Goal: Information Seeking & Learning: Learn about a topic

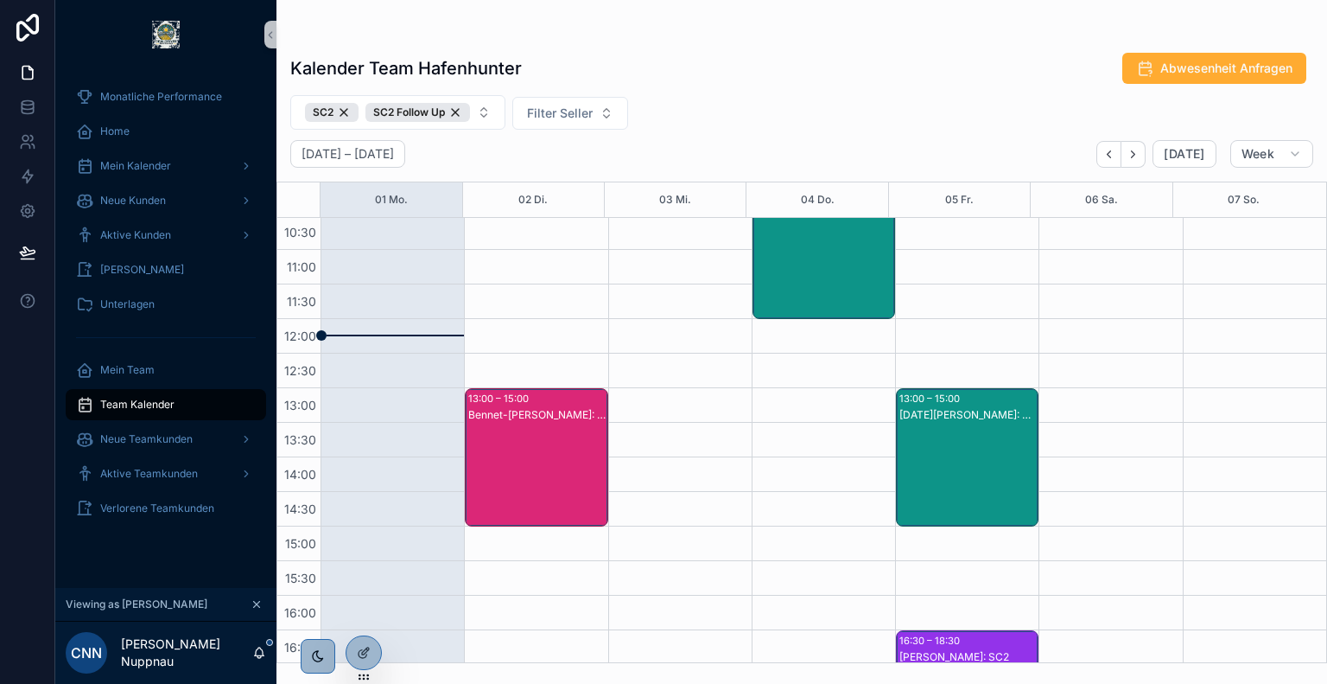
scroll to position [311, 0]
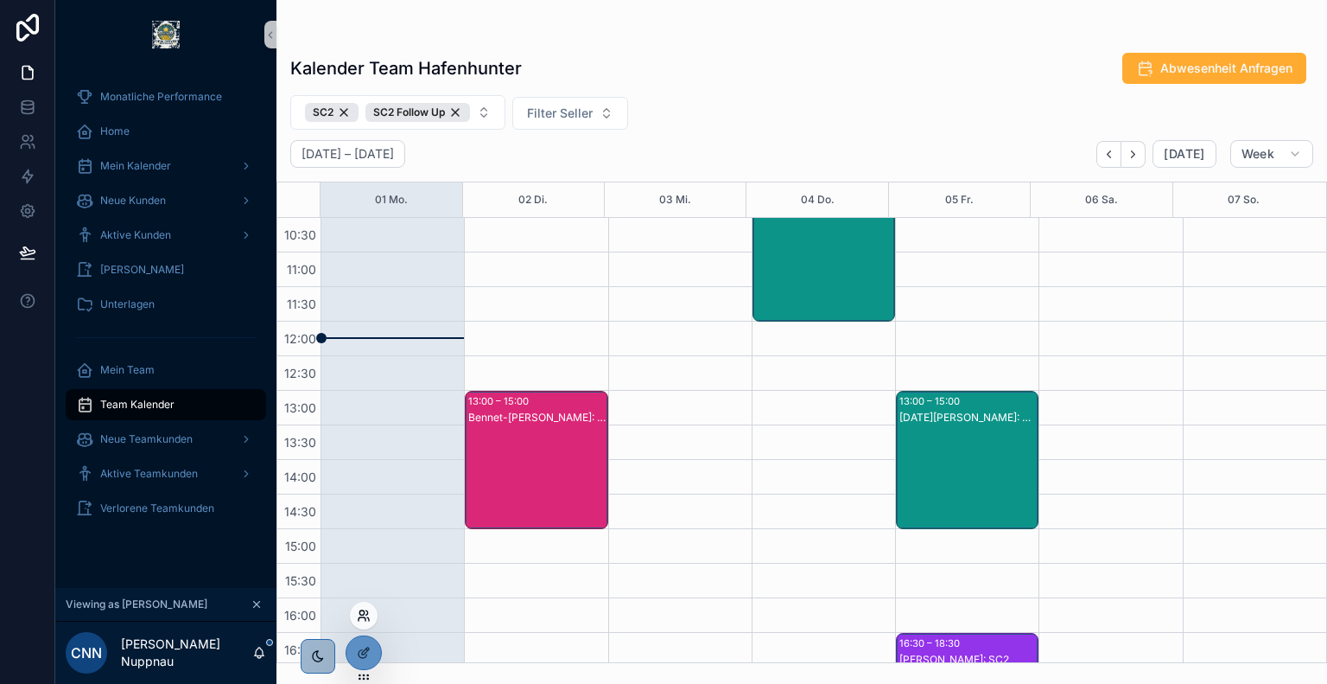
click at [363, 614] on icon at bounding box center [364, 615] width 14 height 14
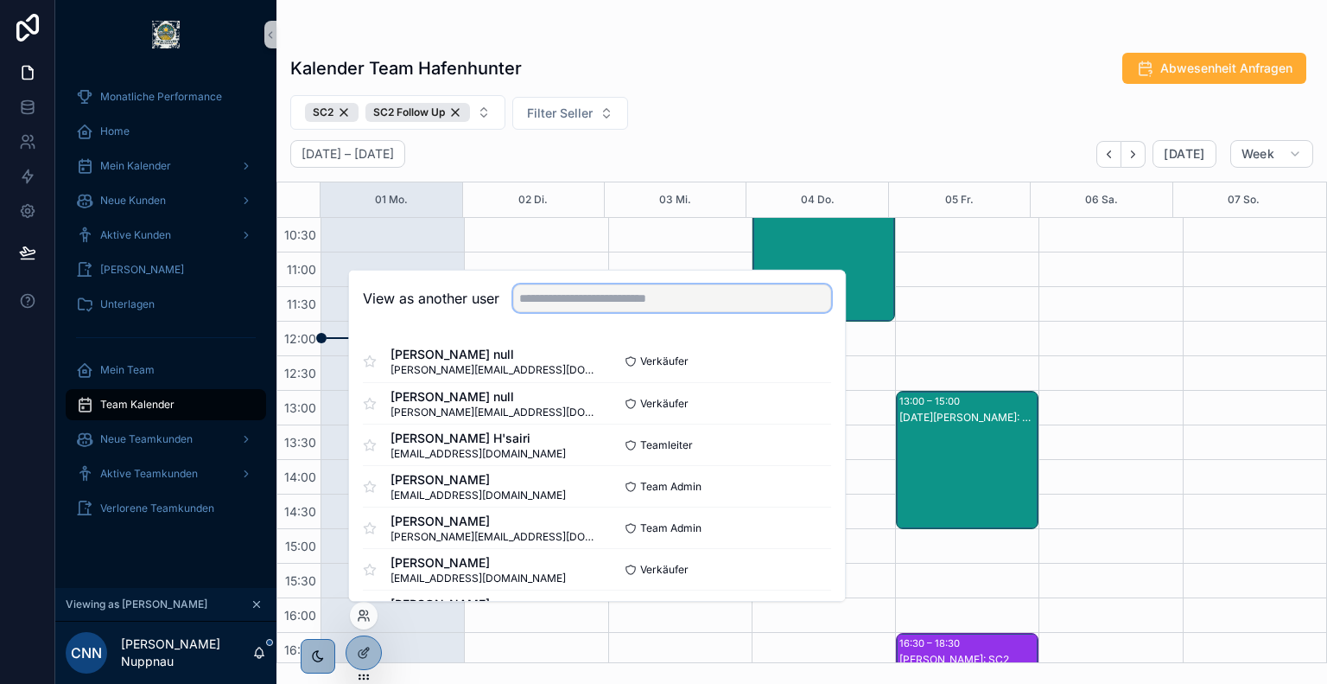
click at [611, 300] on input "text" at bounding box center [672, 298] width 318 height 28
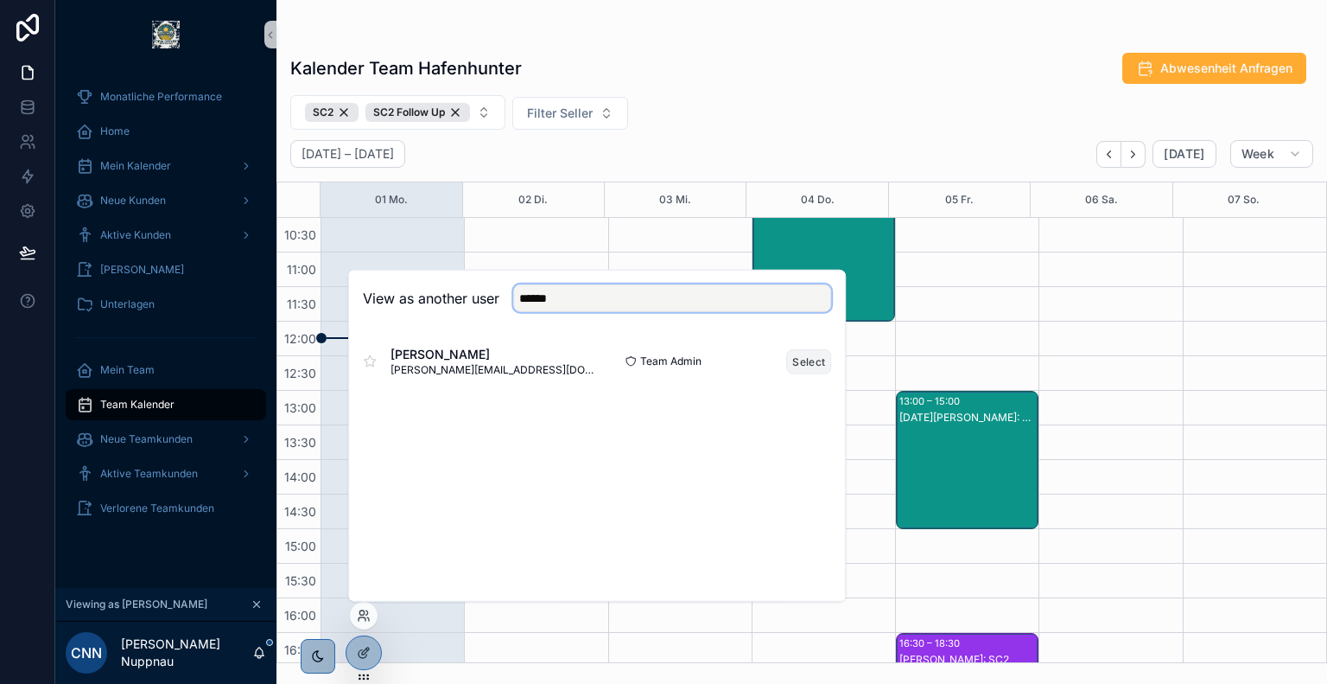
type input "******"
click at [809, 364] on button "Select" at bounding box center [808, 360] width 45 height 25
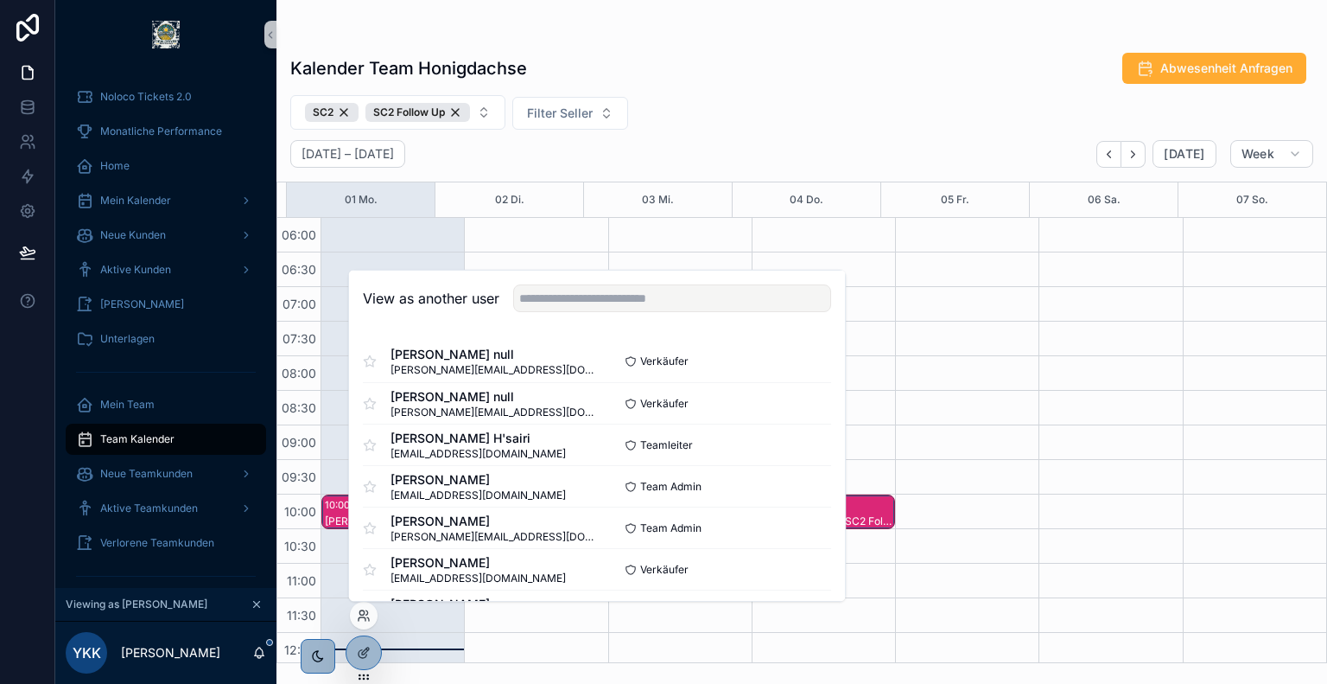
scroll to position [415, 0]
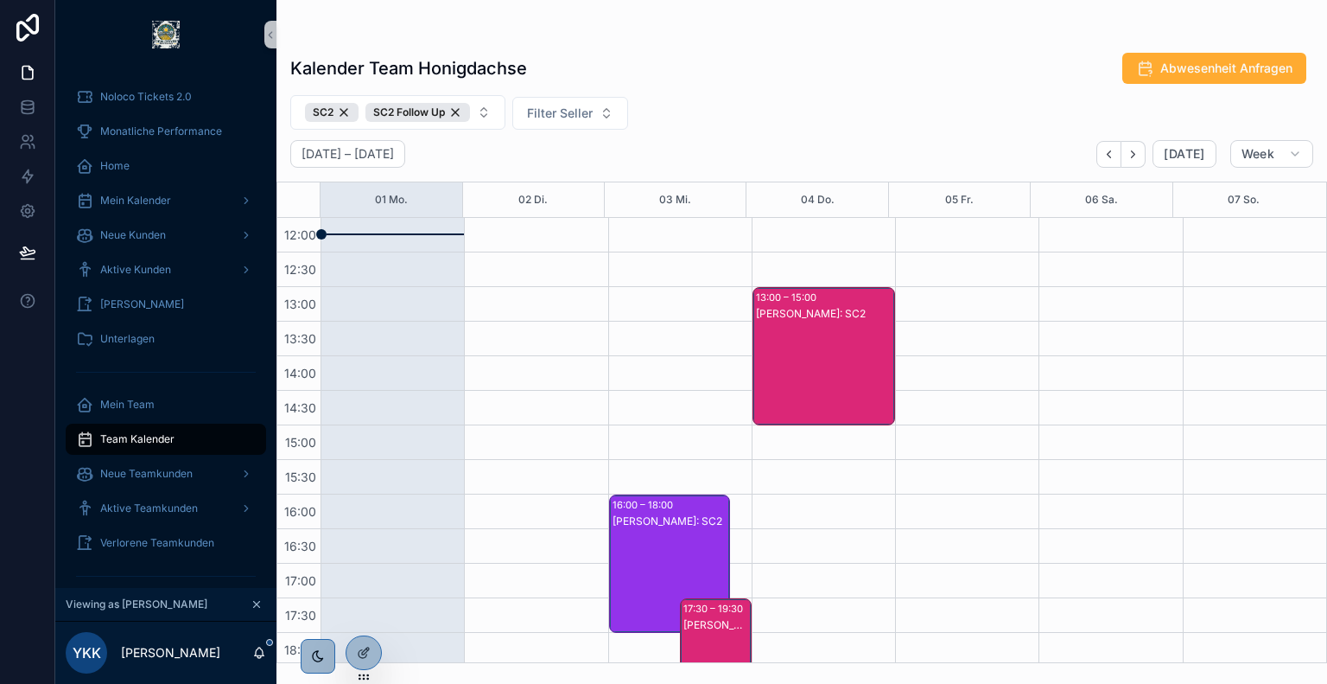
click at [639, 65] on div "Kalender Team Honigdachse Abwesenheit Anfragen" at bounding box center [801, 68] width 1023 height 33
click at [344, 110] on div "SC2" at bounding box center [332, 112] width 54 height 19
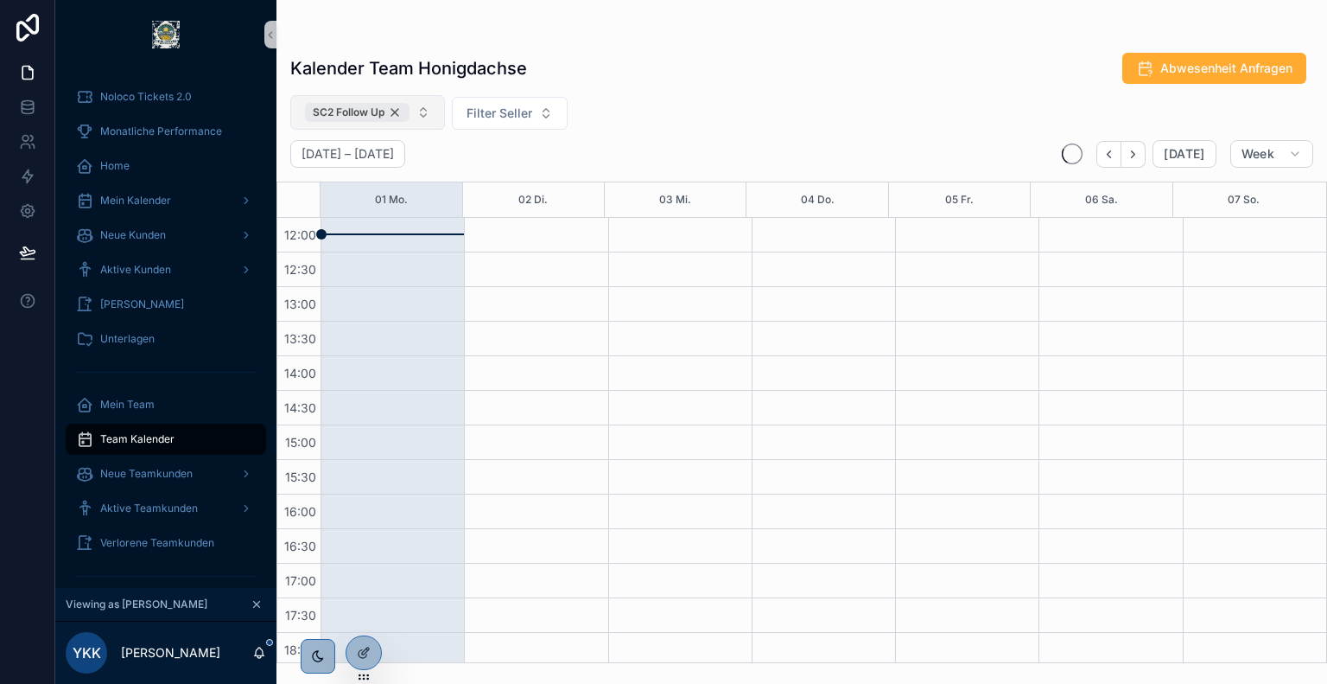
click at [394, 111] on div "SC2 Follow Up" at bounding box center [357, 112] width 105 height 19
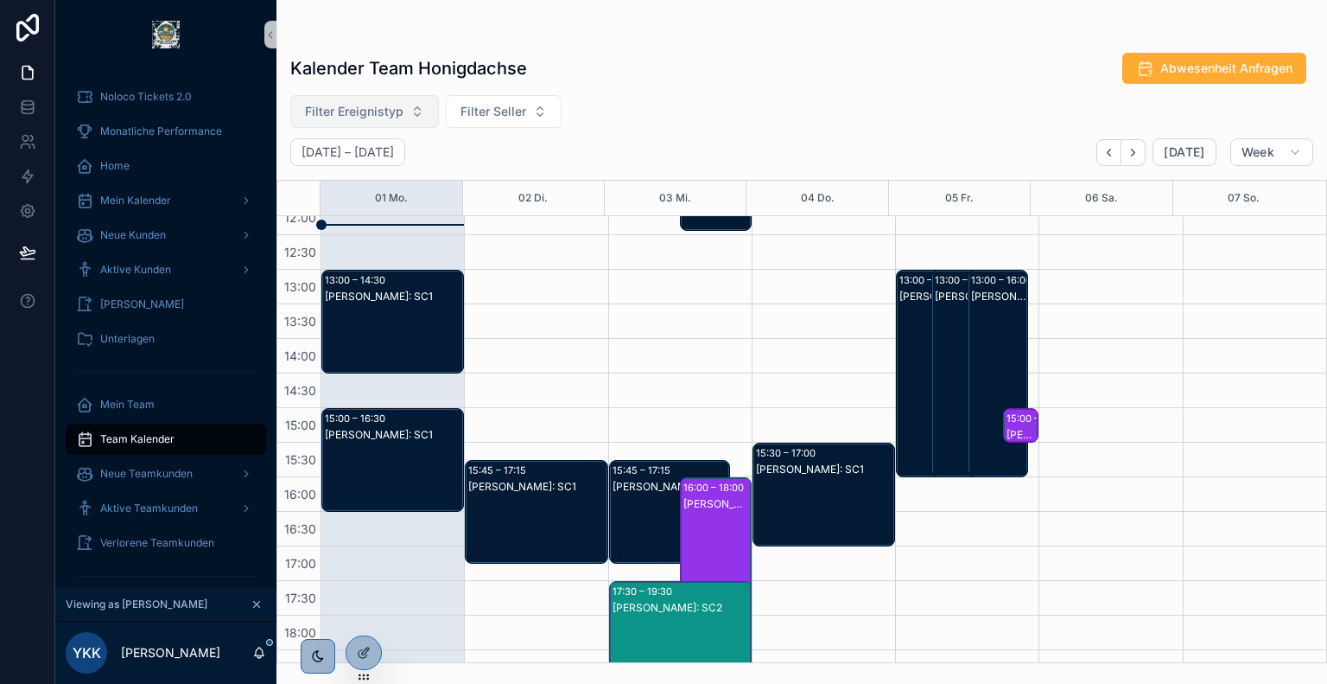
scroll to position [429, 0]
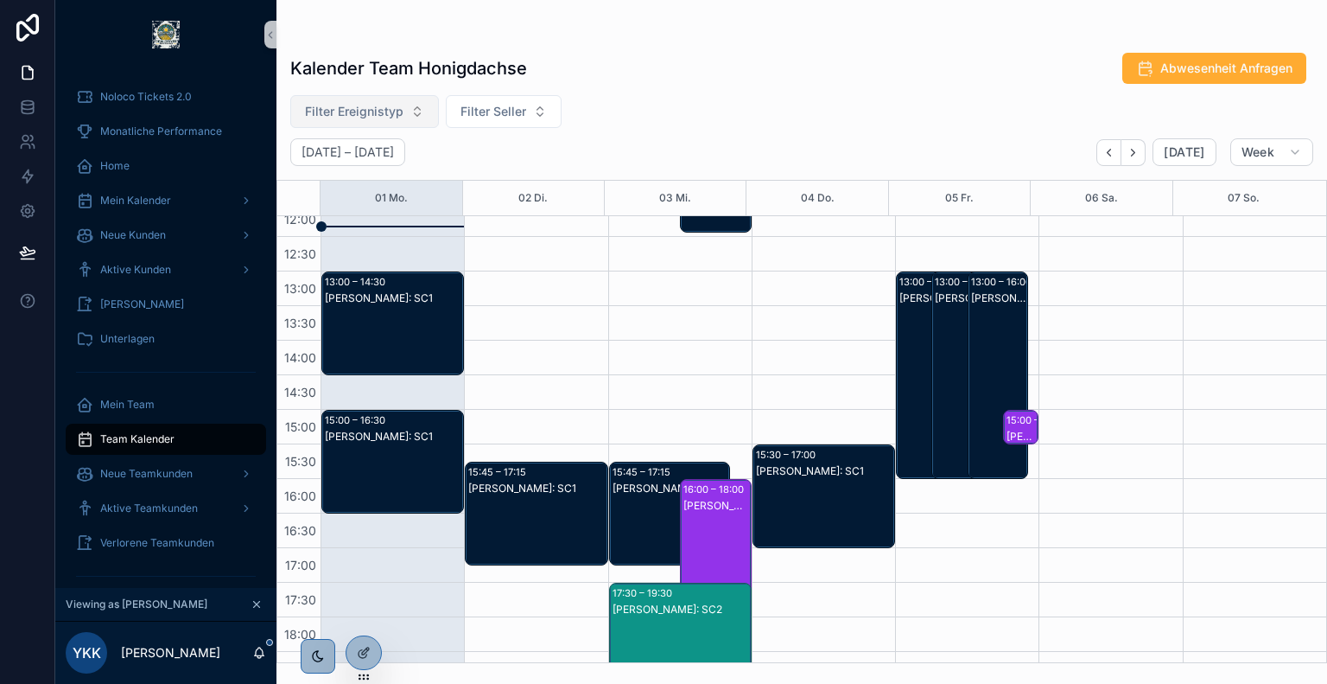
click at [984, 338] on div "[PERSON_NAME]: All Hands Blocker" at bounding box center [998, 392] width 55 height 204
click at [940, 322] on div "[PERSON_NAME]: All Hands Blocker" at bounding box center [962, 392] width 55 height 204
click at [900, 314] on div "[PERSON_NAME]: All Hands Blocker" at bounding box center [927, 392] width 55 height 204
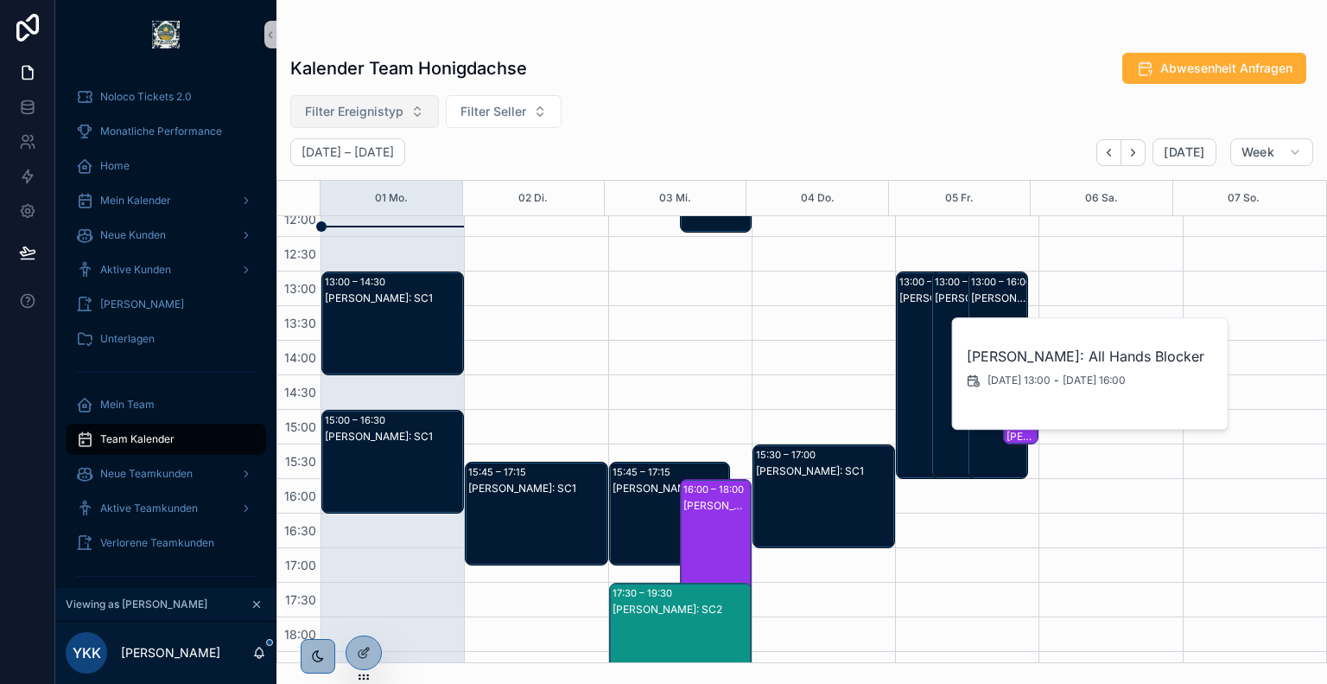
click at [695, 38] on div "scrollable content" at bounding box center [801, 35] width 1023 height 14
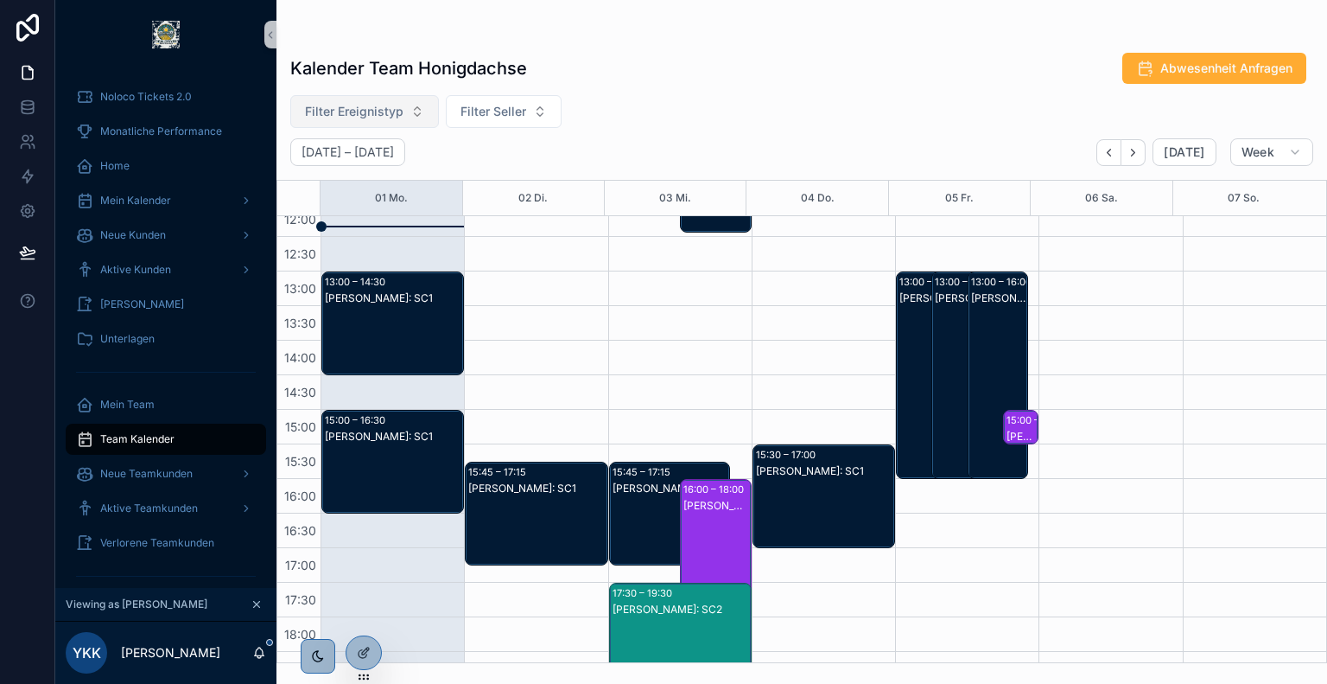
scroll to position [589, 0]
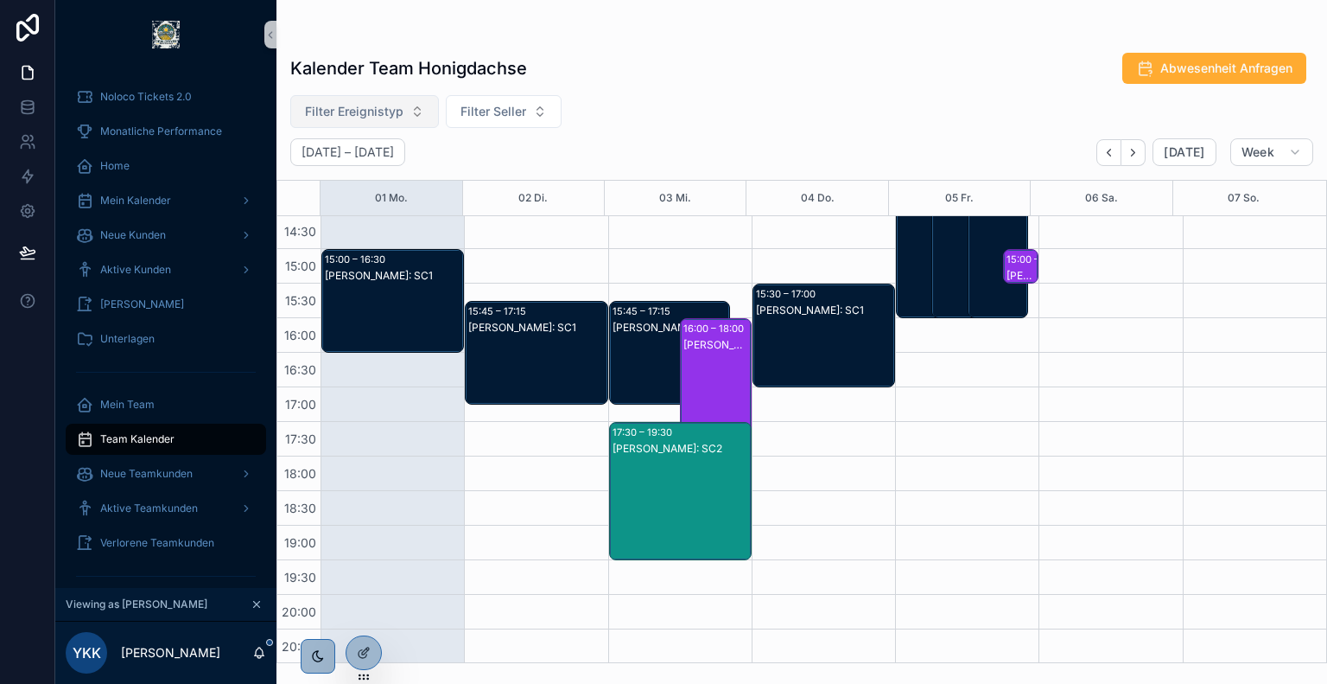
click at [666, 449] on div "[PERSON_NAME]: SC2" at bounding box center [681, 449] width 137 height 14
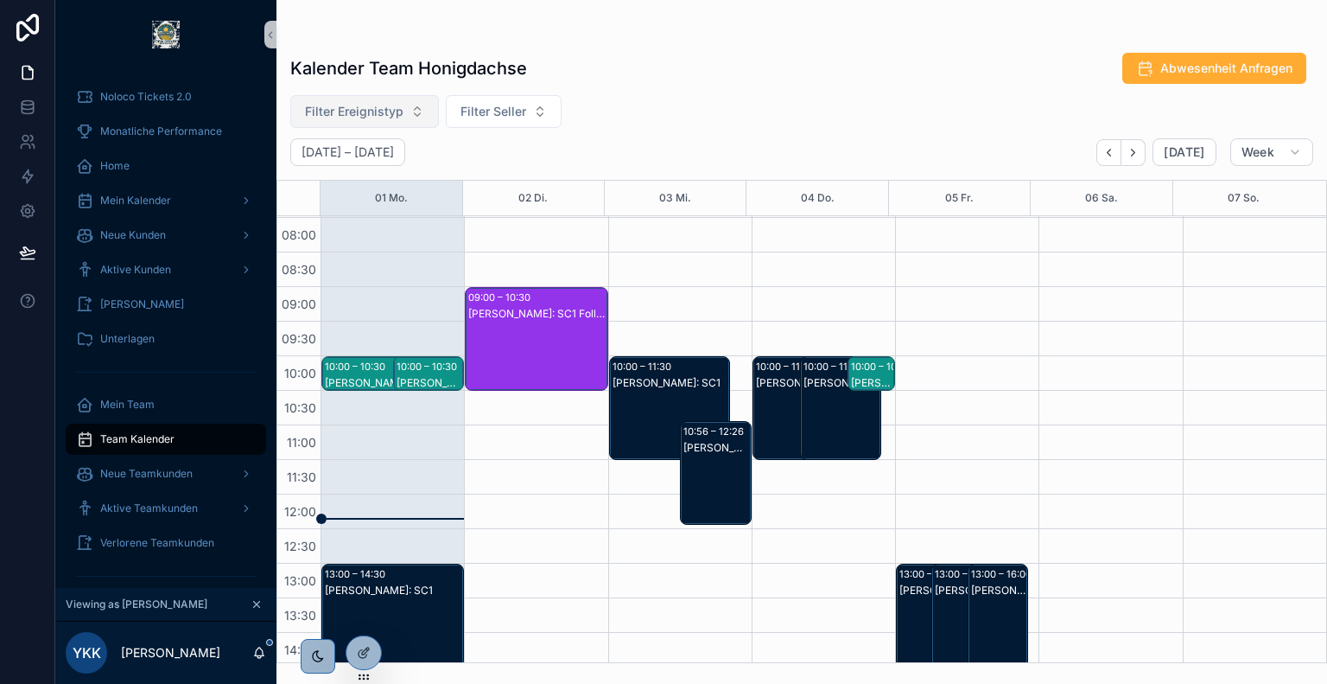
scroll to position [135, 0]
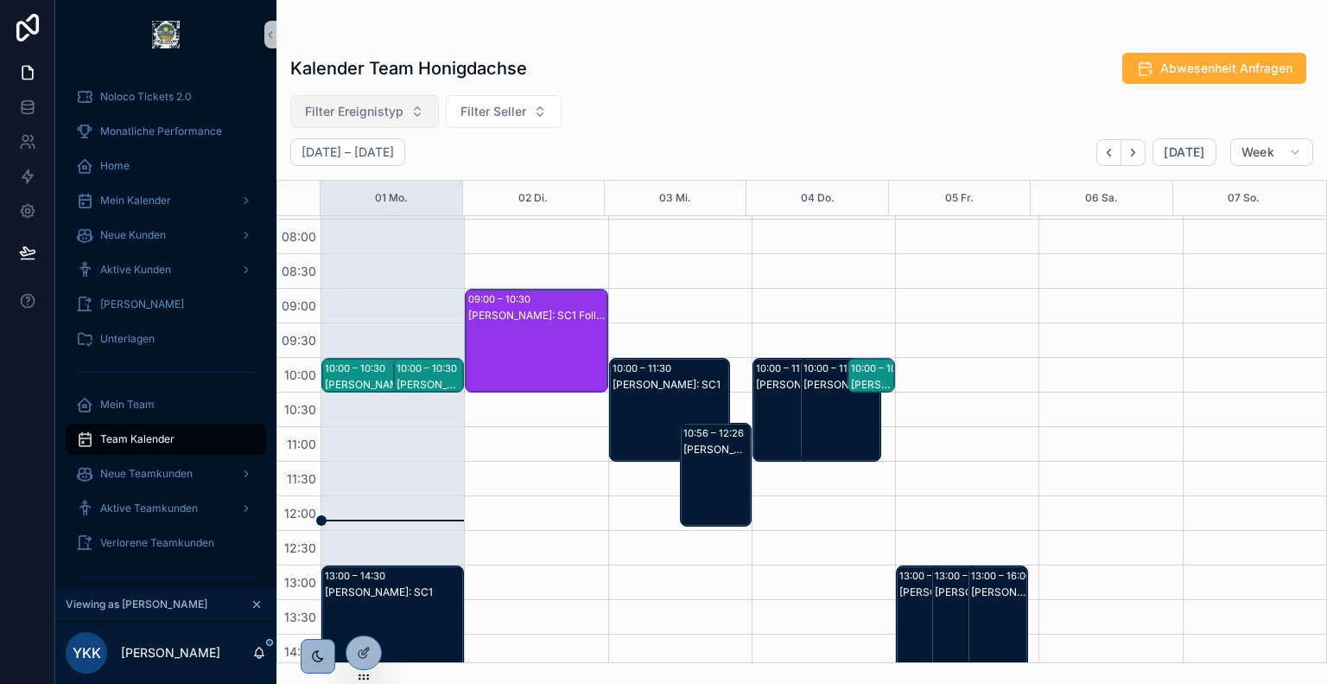
click at [556, 346] on div "[PERSON_NAME]: SC1 Follow Up" at bounding box center [536, 358] width 137 height 100
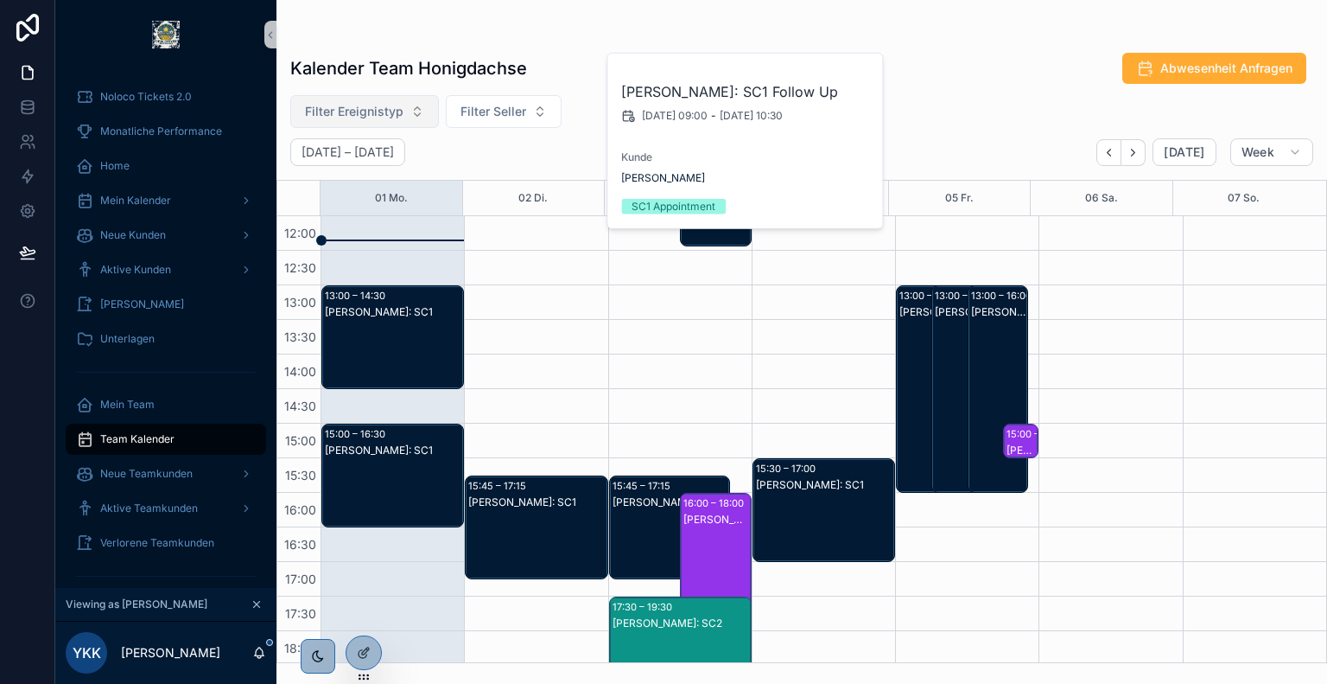
scroll to position [446, 0]
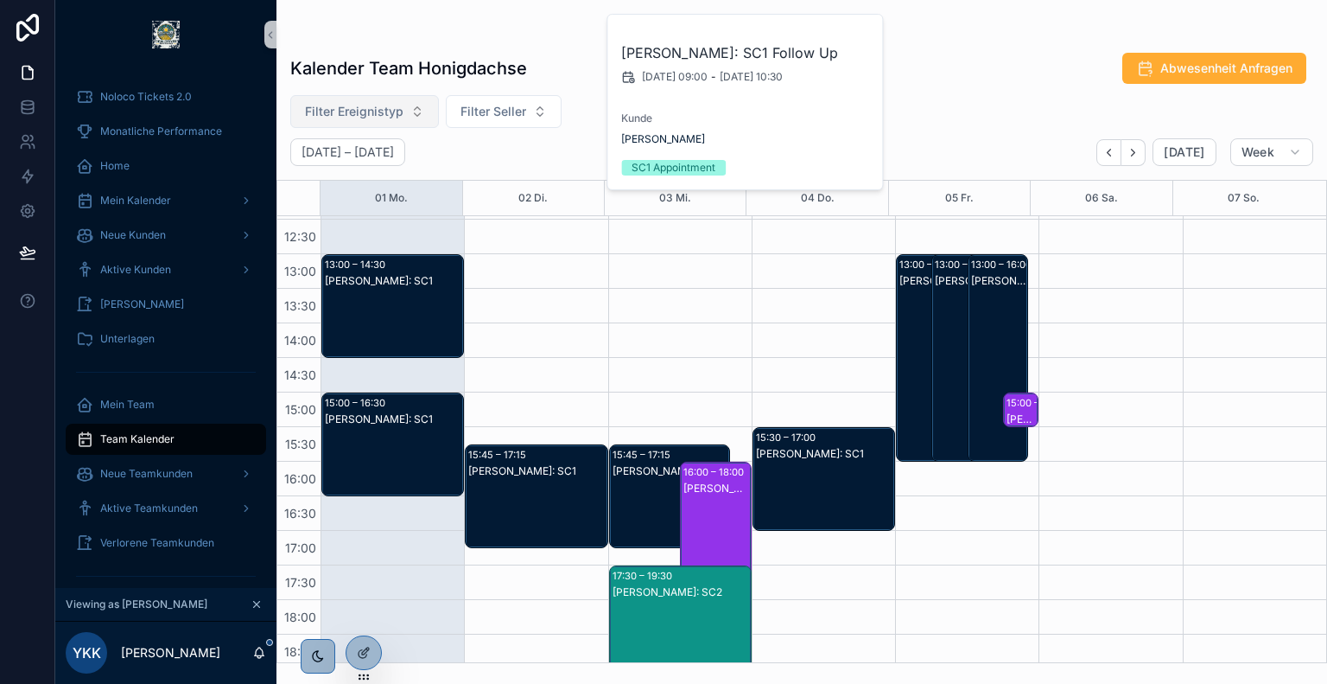
click at [715, 484] on div "[PERSON_NAME]: SC2" at bounding box center [717, 488] width 67 height 14
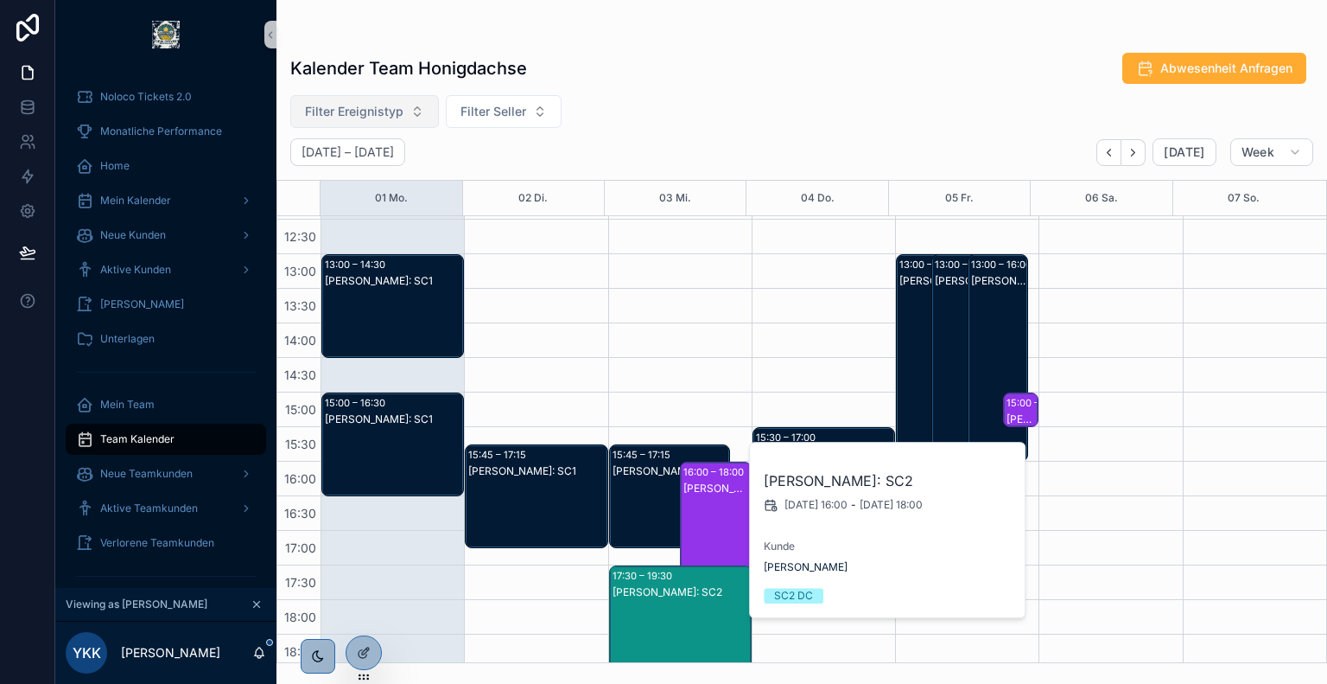
click at [817, 86] on div "Kalender Team Honigdachse Abwesenheit Anfragen Filter Ereignistyp Filter Seller…" at bounding box center [802, 351] width 1051 height 621
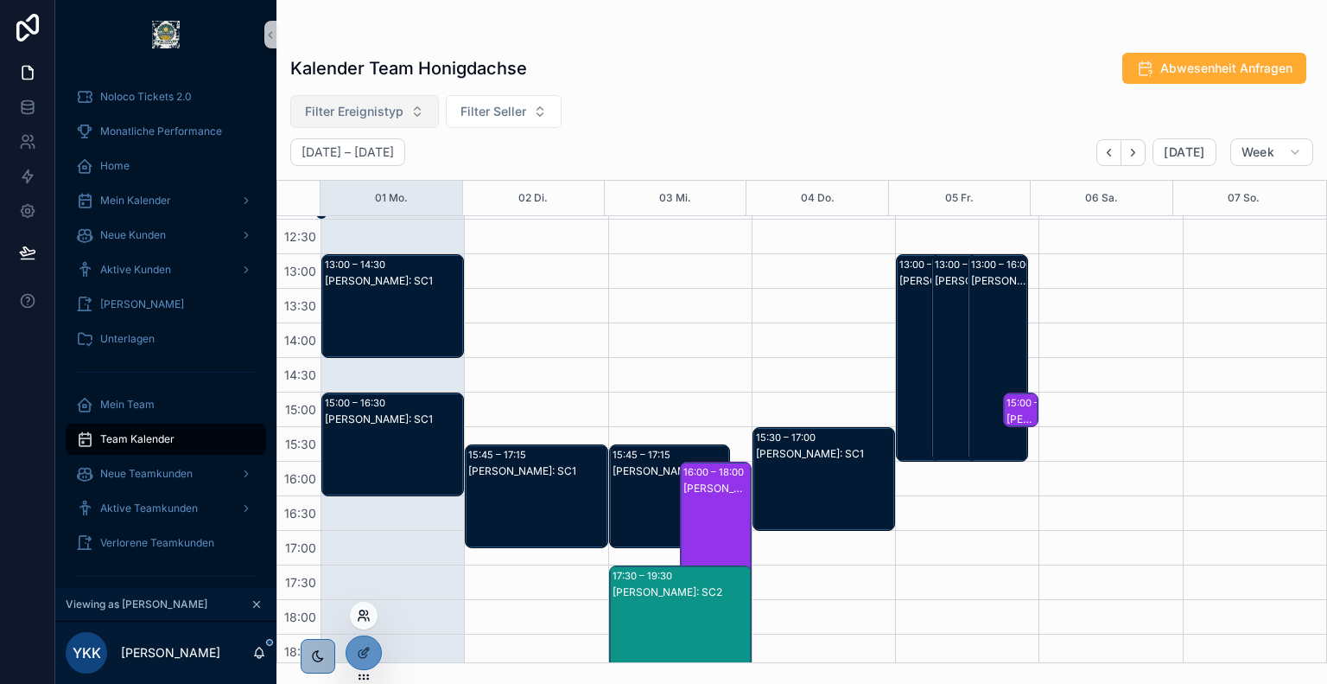
click at [366, 620] on icon at bounding box center [364, 615] width 14 height 14
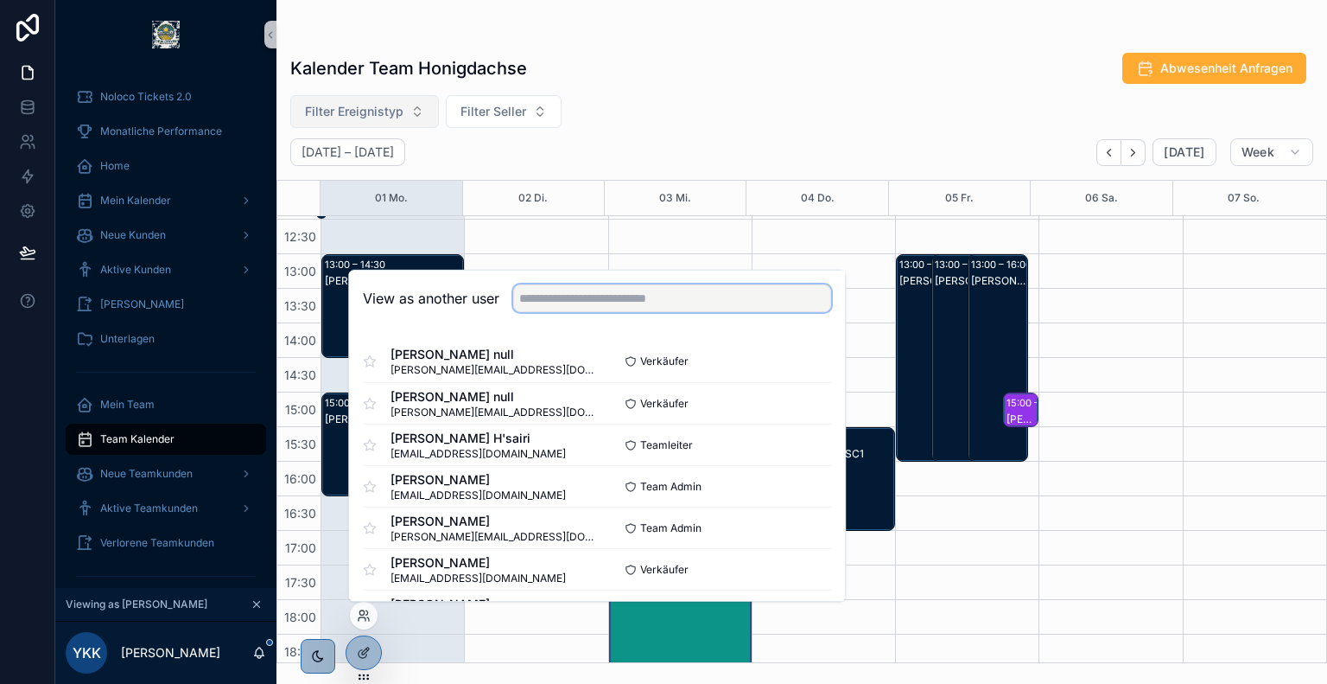
click at [572, 308] on input "text" at bounding box center [672, 298] width 318 height 28
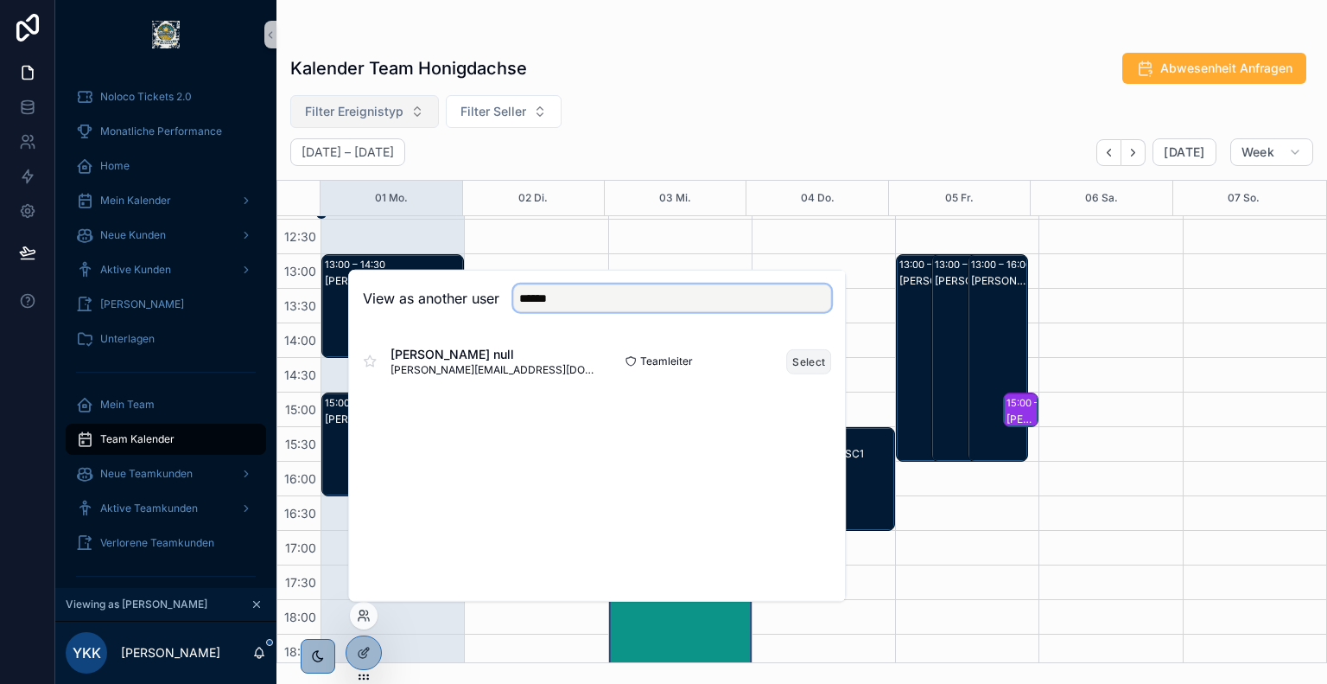
type input "******"
click at [798, 359] on button "Select" at bounding box center [808, 360] width 45 height 25
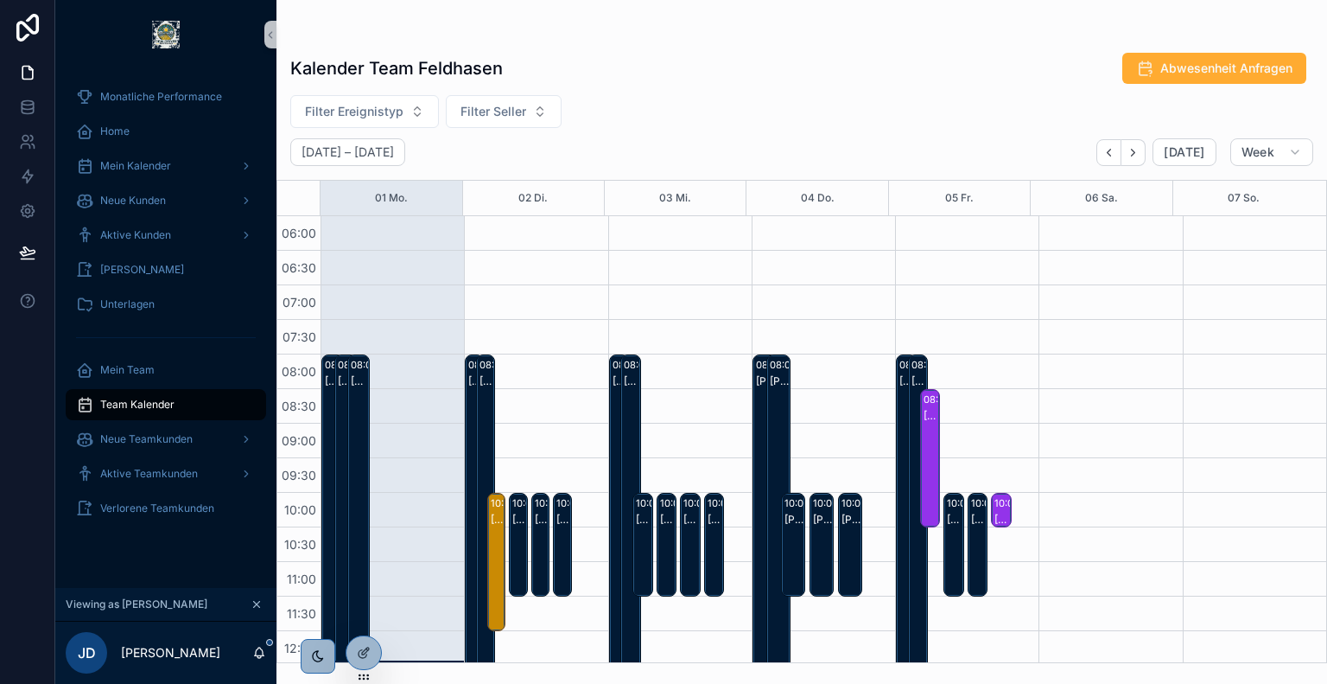
scroll to position [415, 0]
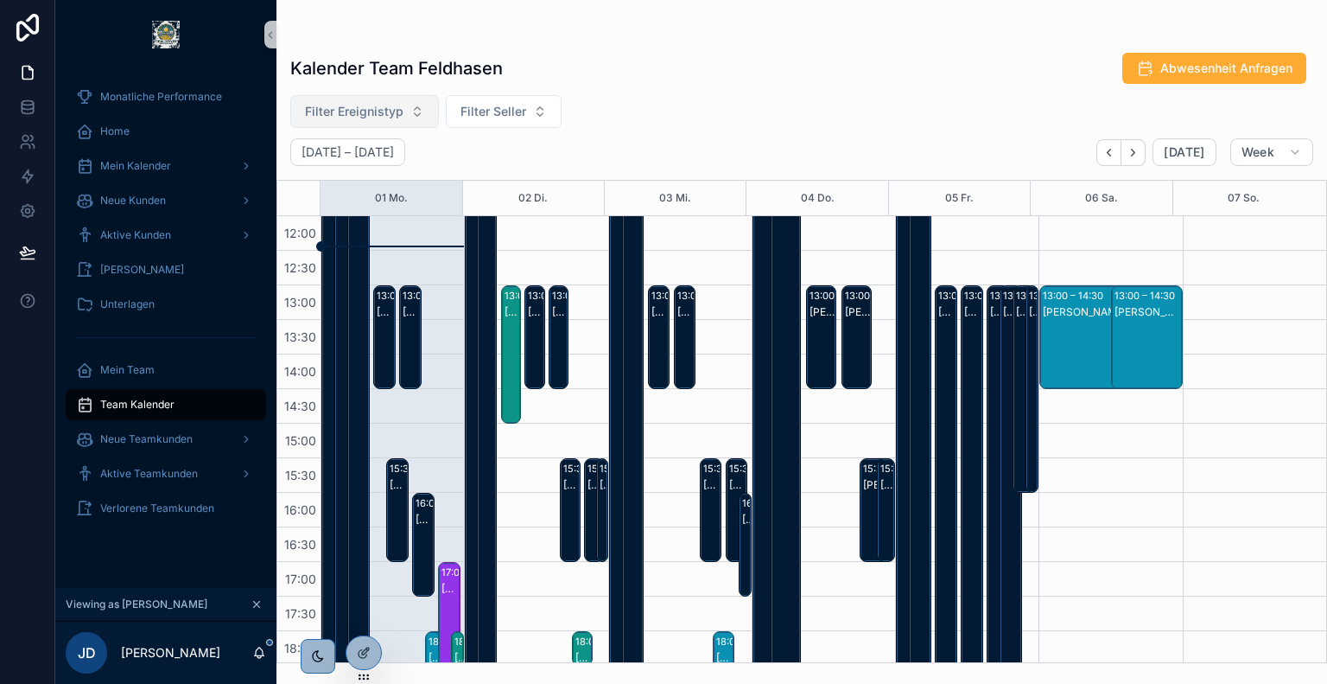
click at [373, 122] on button "Filter Ereignistyp" at bounding box center [364, 111] width 149 height 33
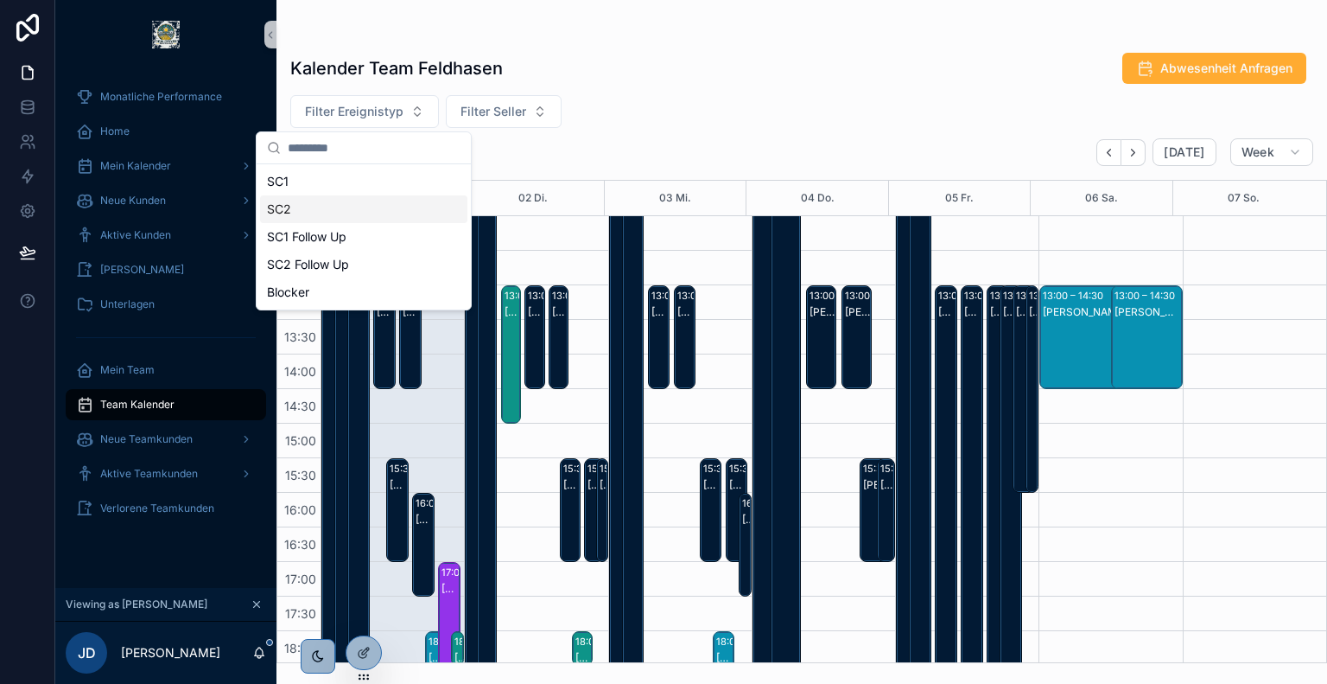
click at [353, 219] on div "SC2" at bounding box center [363, 209] width 207 height 28
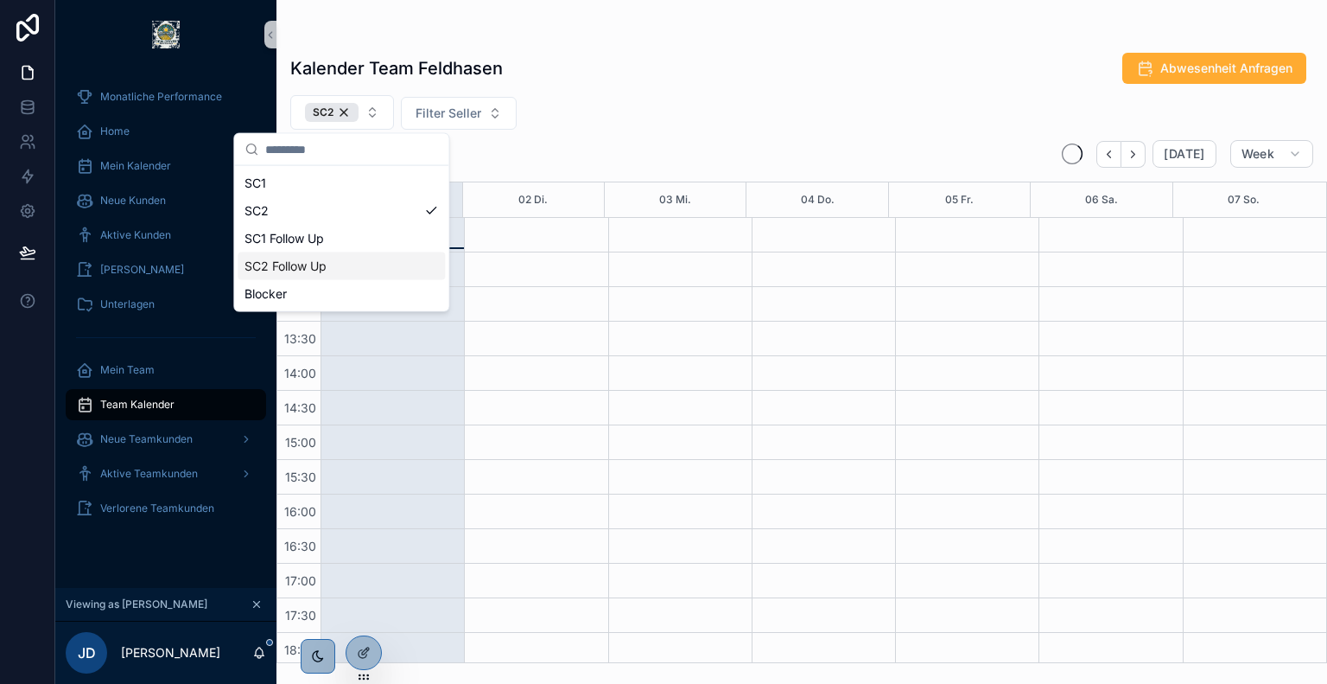
click at [373, 255] on div "SC2 Follow Up" at bounding box center [341, 266] width 207 height 28
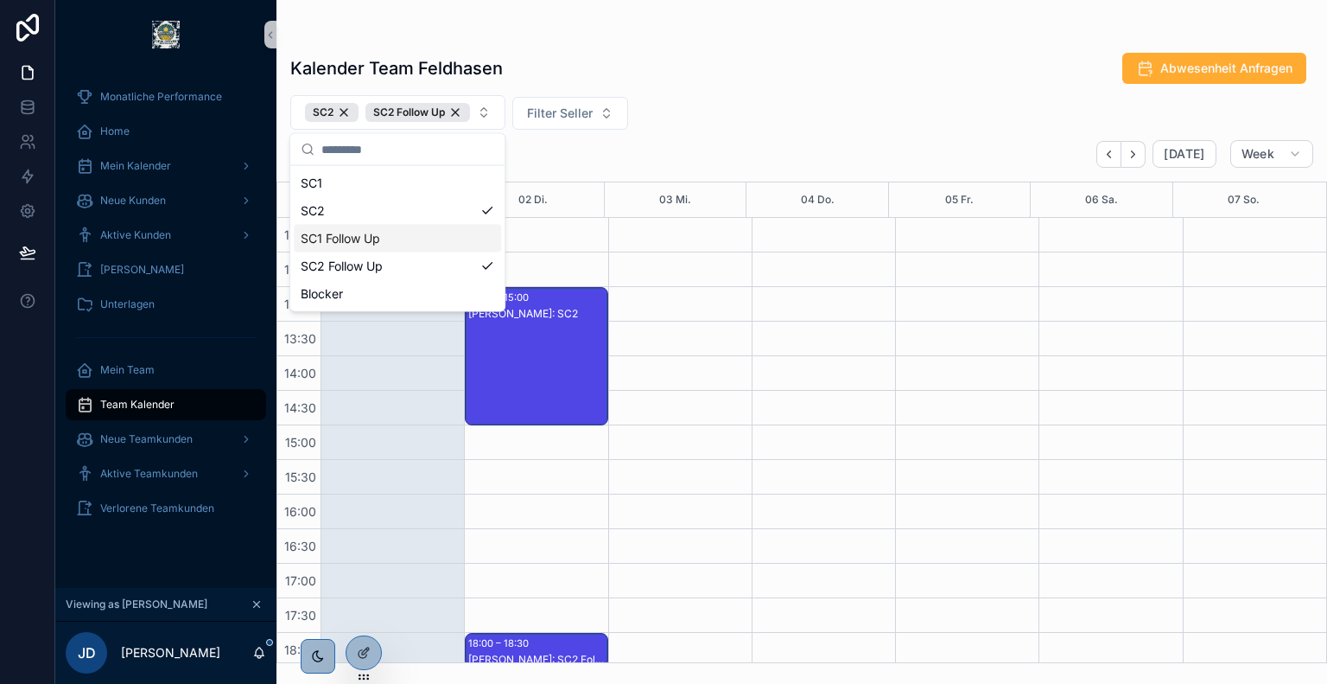
click at [785, 71] on div "Kalender Team Feldhasen Abwesenheit Anfragen" at bounding box center [801, 68] width 1023 height 33
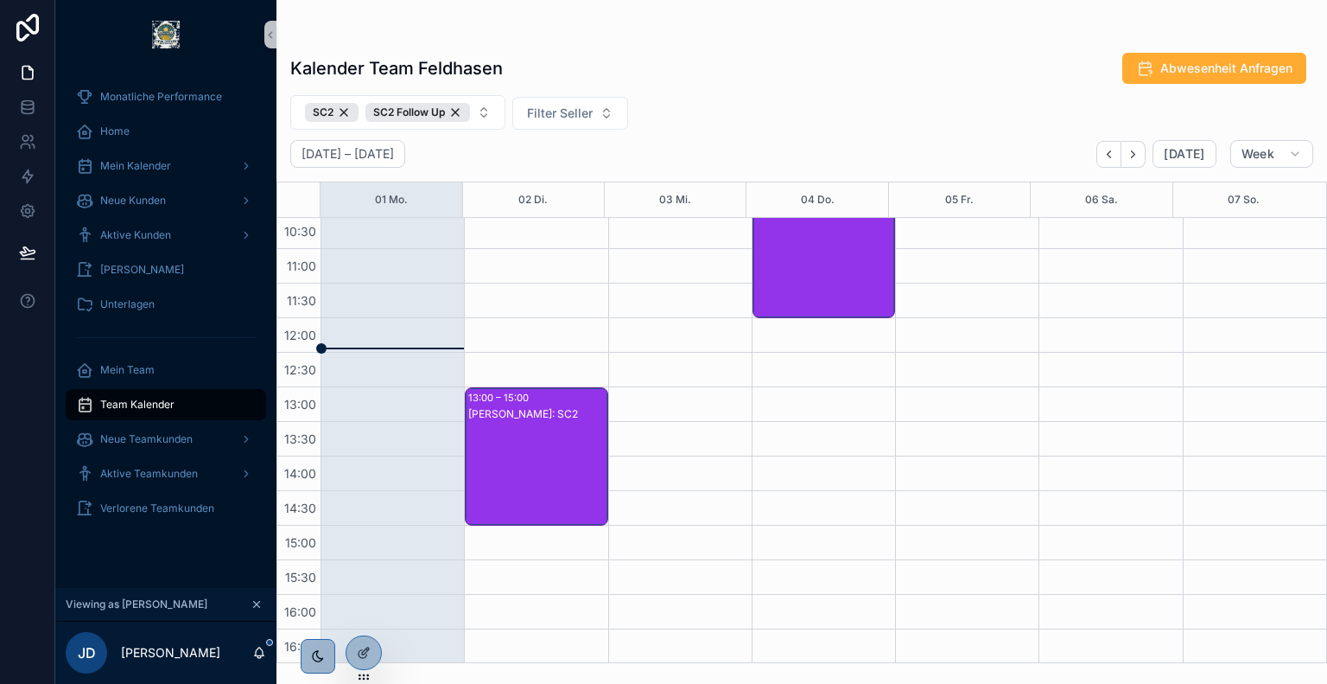
scroll to position [97, 0]
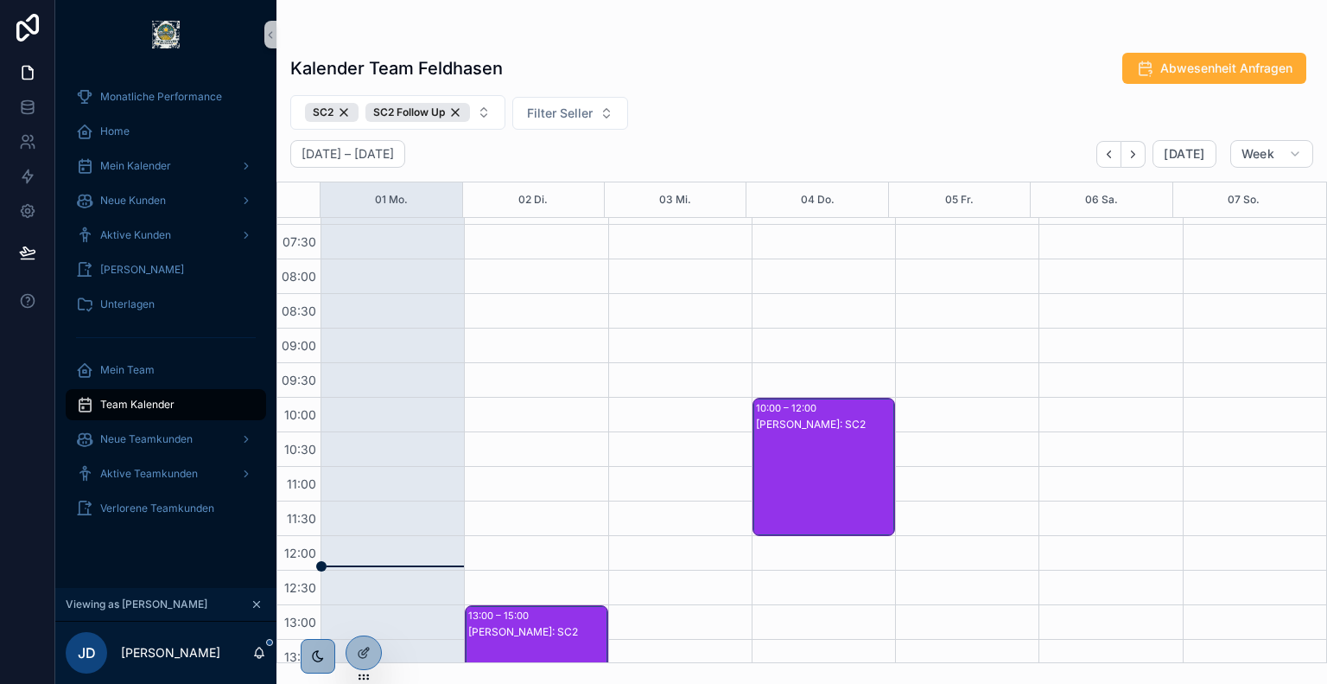
click at [843, 399] on div "10:00 – 12:00 [PERSON_NAME]: SC2" at bounding box center [824, 466] width 141 height 137
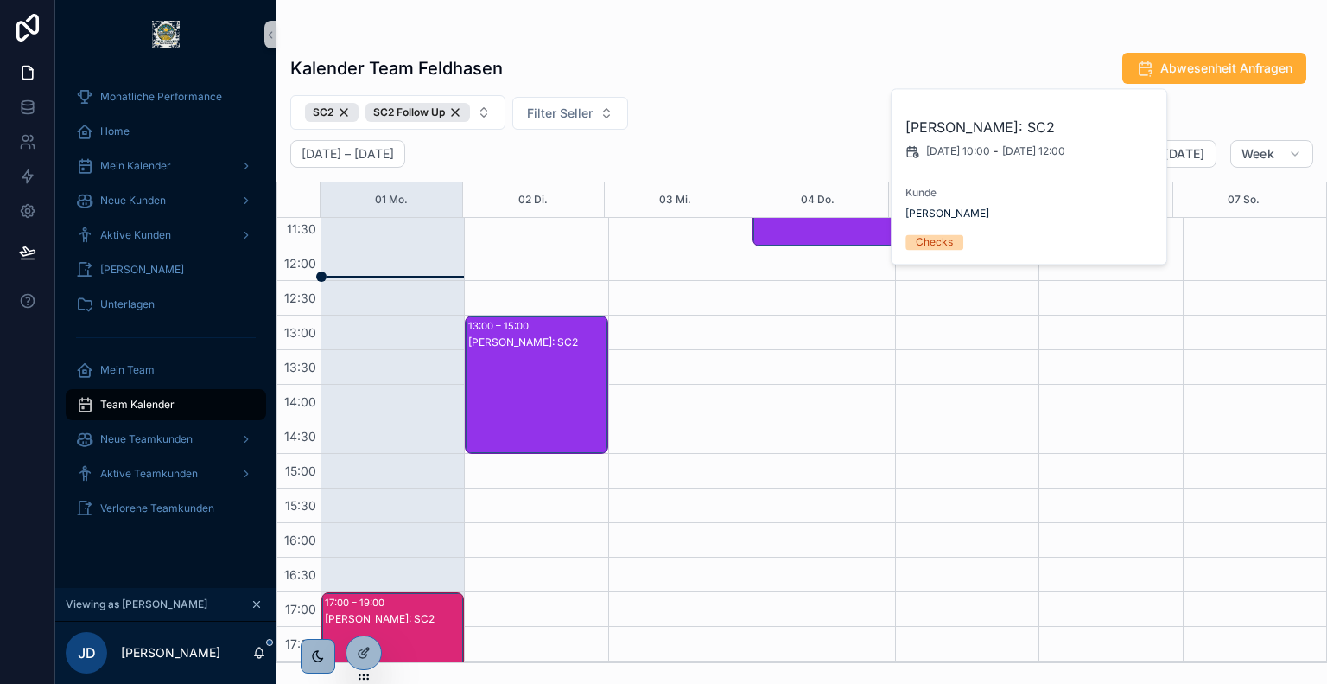
click at [508, 410] on div "[PERSON_NAME]: SC2" at bounding box center [536, 401] width 137 height 135
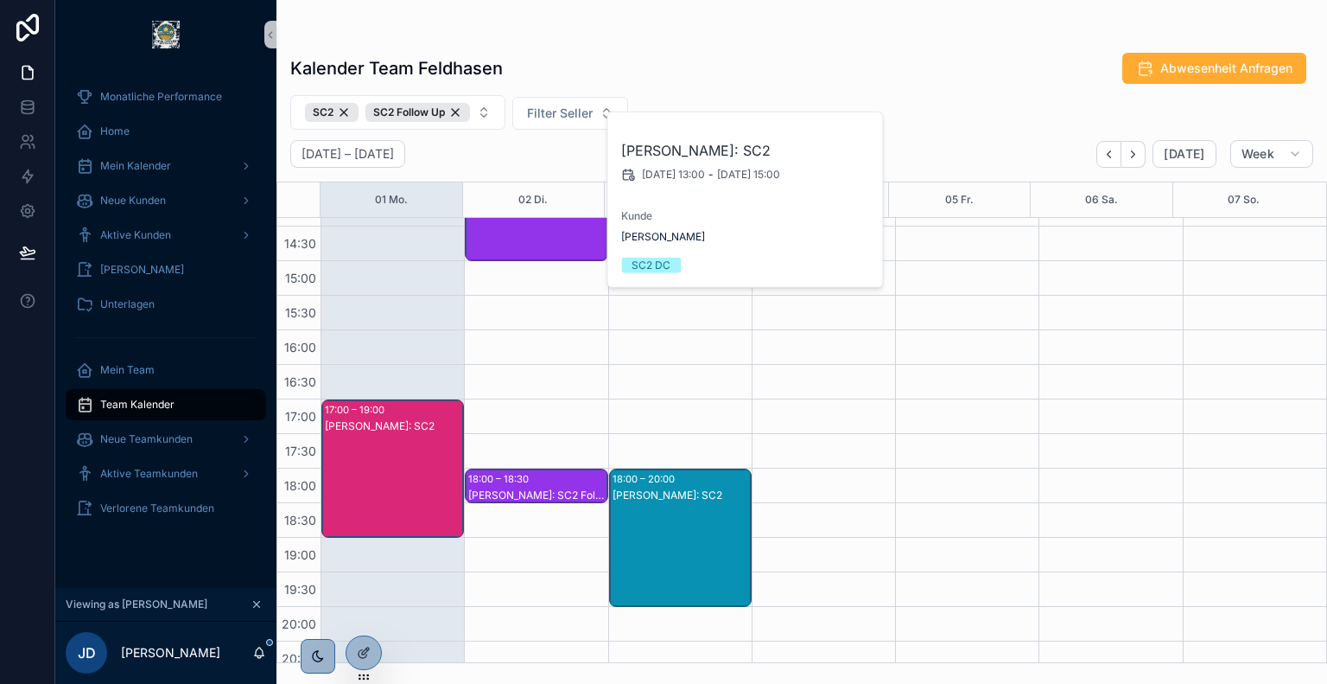
scroll to position [584, 0]
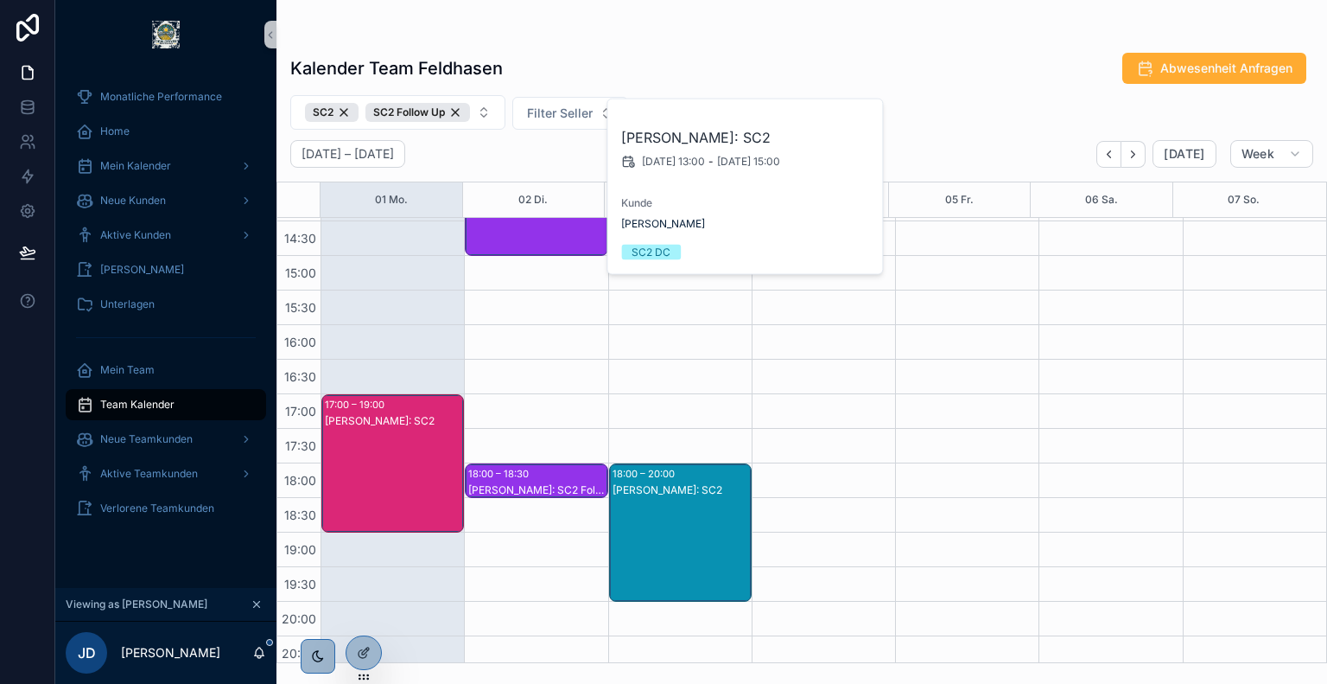
click at [636, 504] on div "[PERSON_NAME]: SC2" at bounding box center [681, 549] width 137 height 135
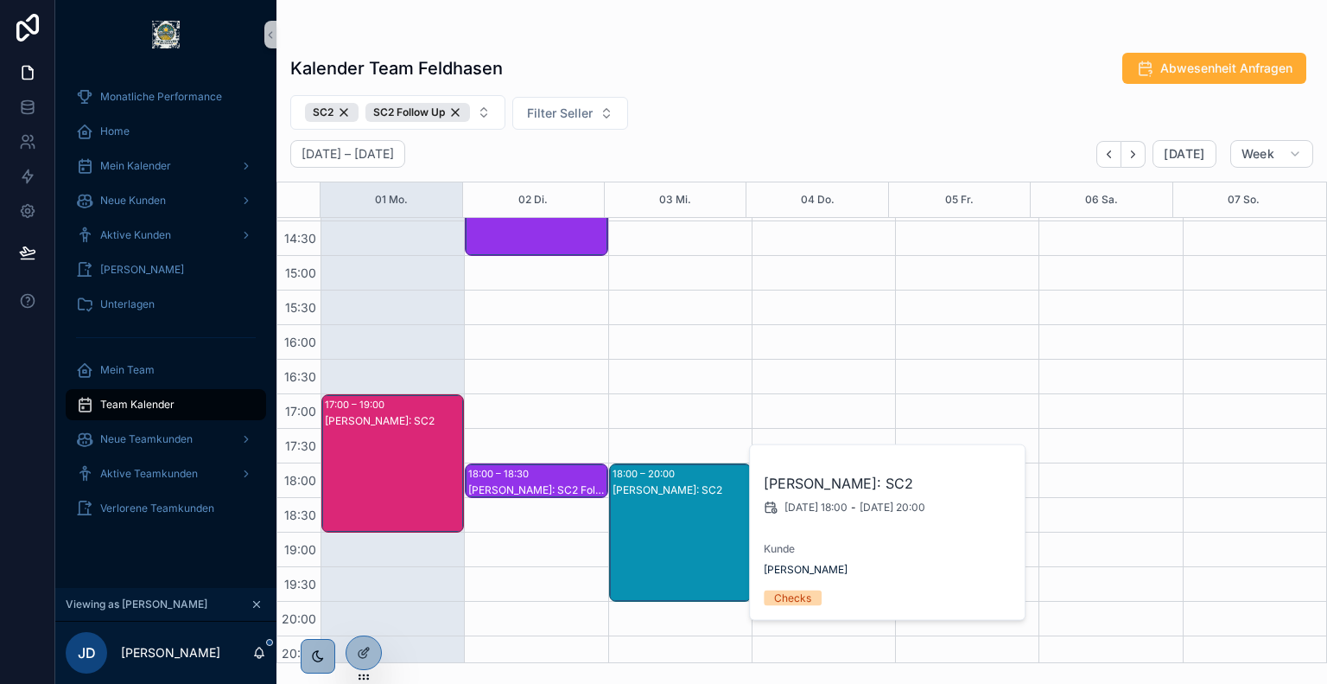
click at [372, 459] on div "[PERSON_NAME]: SC2" at bounding box center [393, 480] width 137 height 135
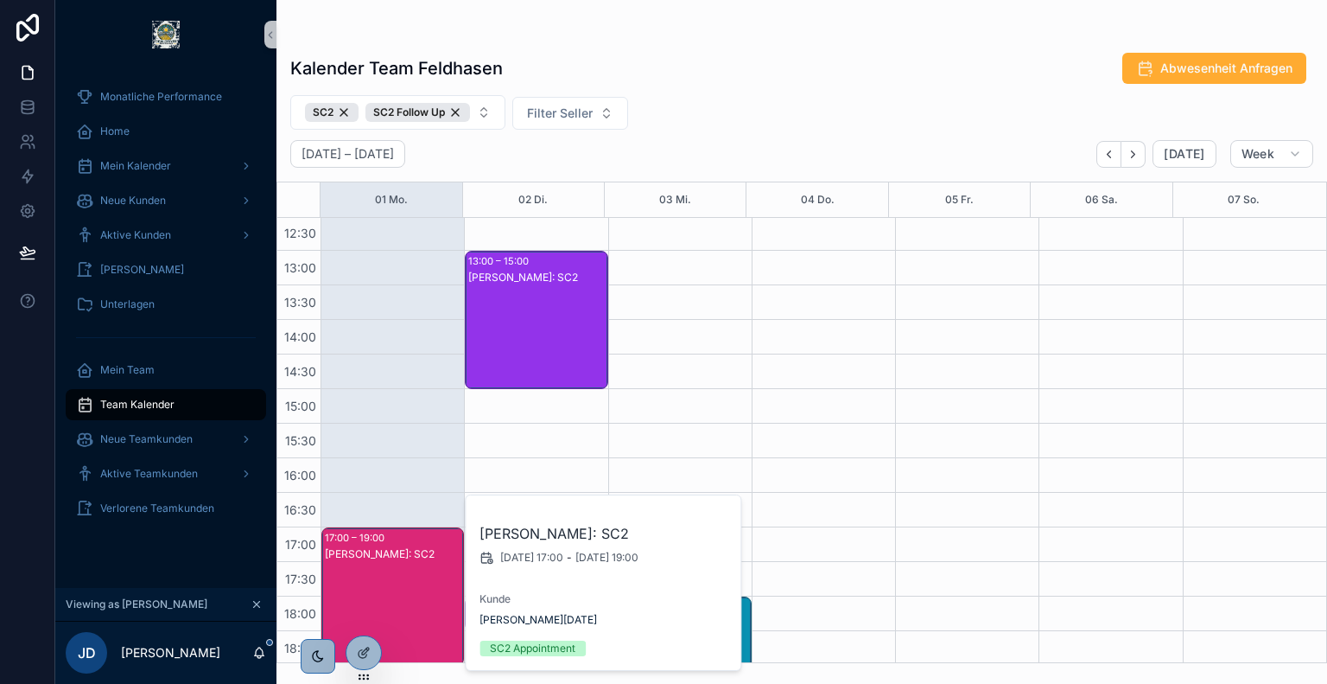
scroll to position [449, 0]
click at [725, 147] on div "[DATE] – [DATE] [DATE] Week" at bounding box center [802, 154] width 1051 height 28
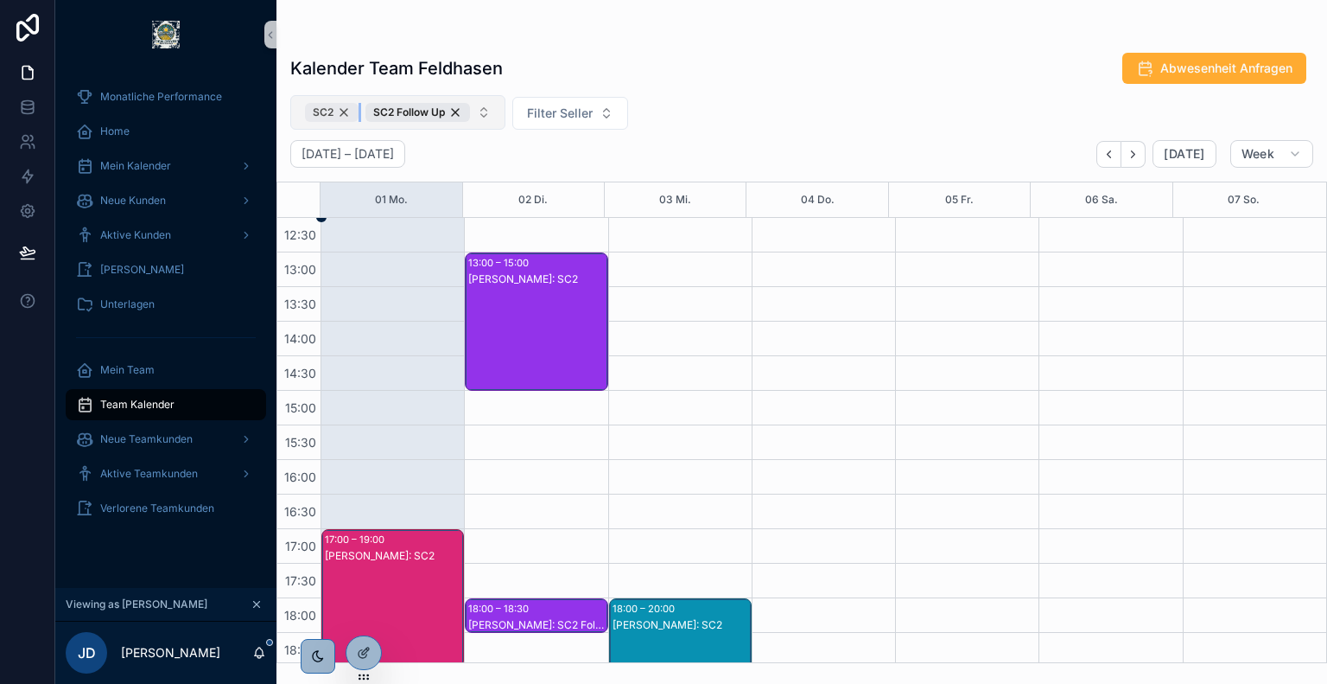
click at [345, 111] on div "SC2" at bounding box center [332, 112] width 54 height 19
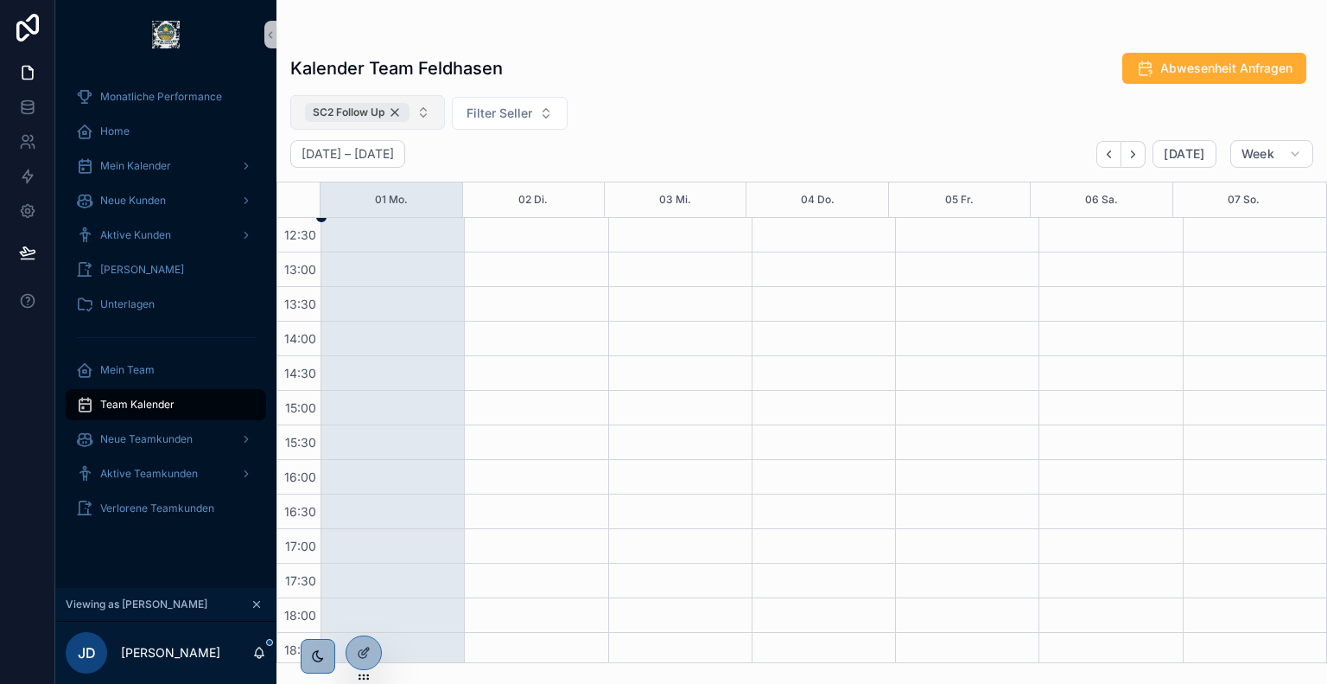
click at [400, 115] on div "SC2 Follow Up" at bounding box center [357, 112] width 105 height 19
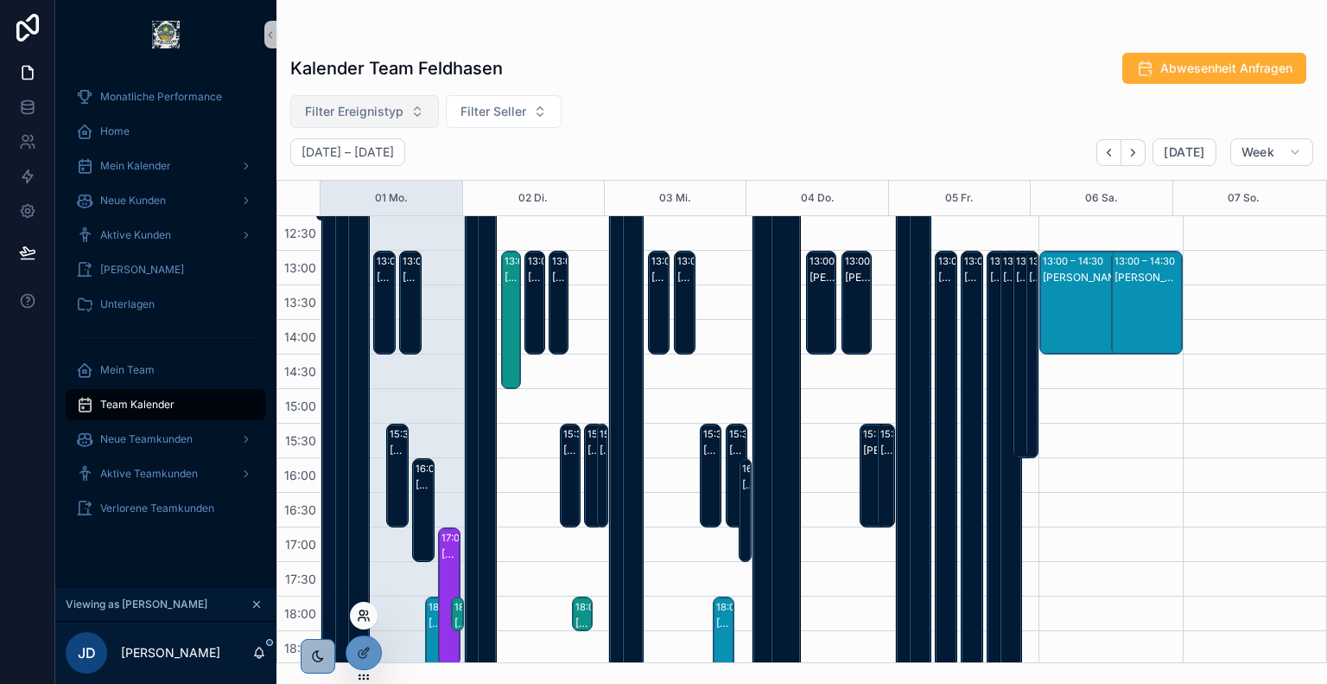
click at [366, 619] on icon at bounding box center [364, 615] width 14 height 14
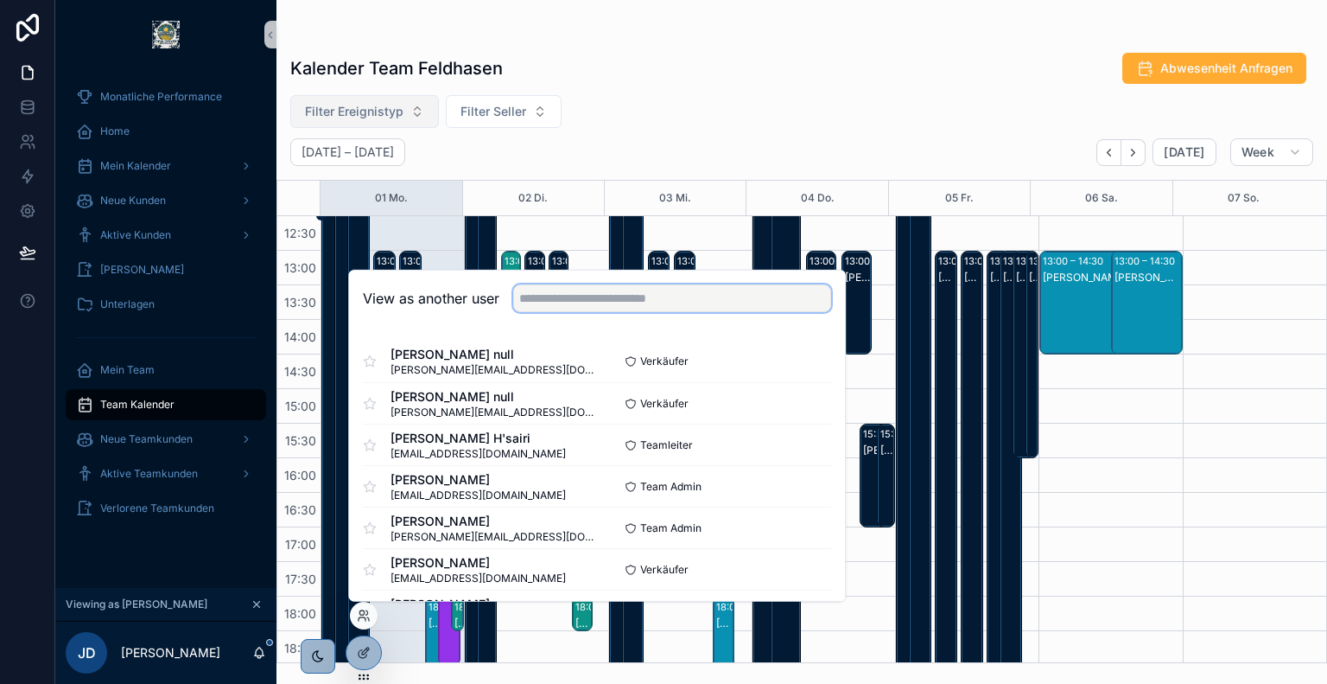
click at [623, 293] on input "text" at bounding box center [672, 298] width 318 height 28
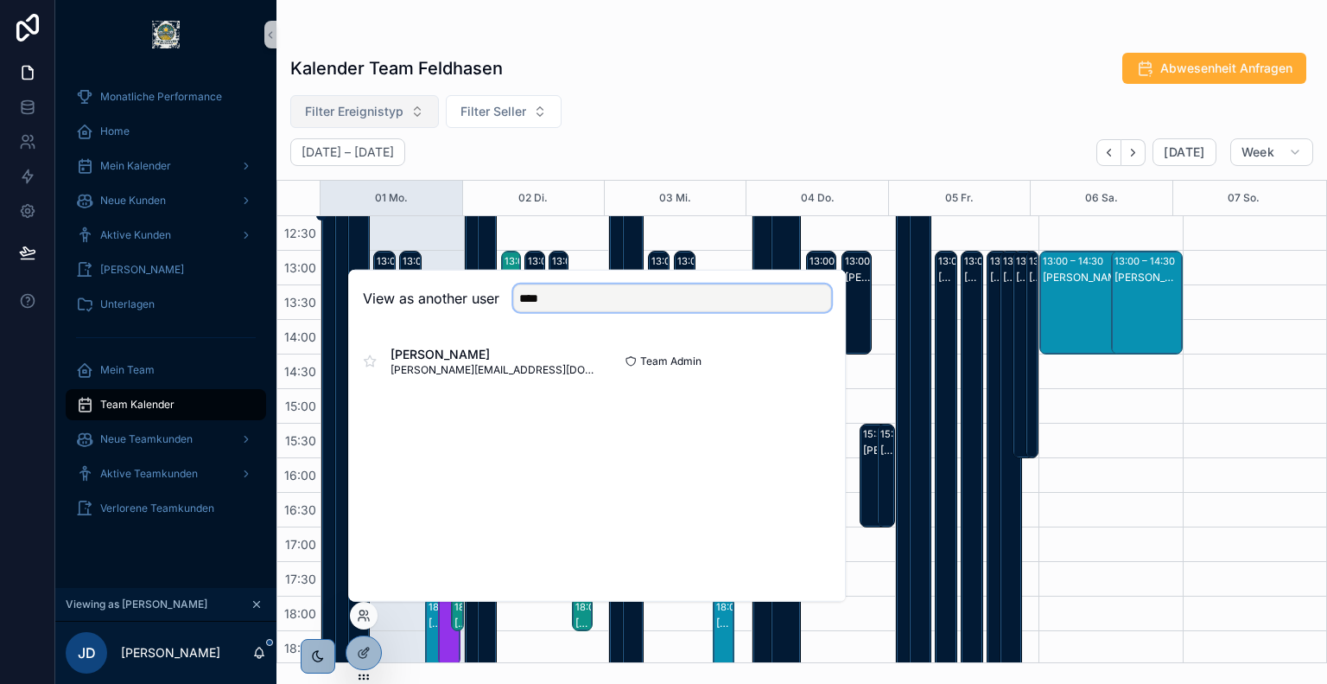
type input "****"
click at [0, 0] on button "Select" at bounding box center [0, 0] width 0 height 0
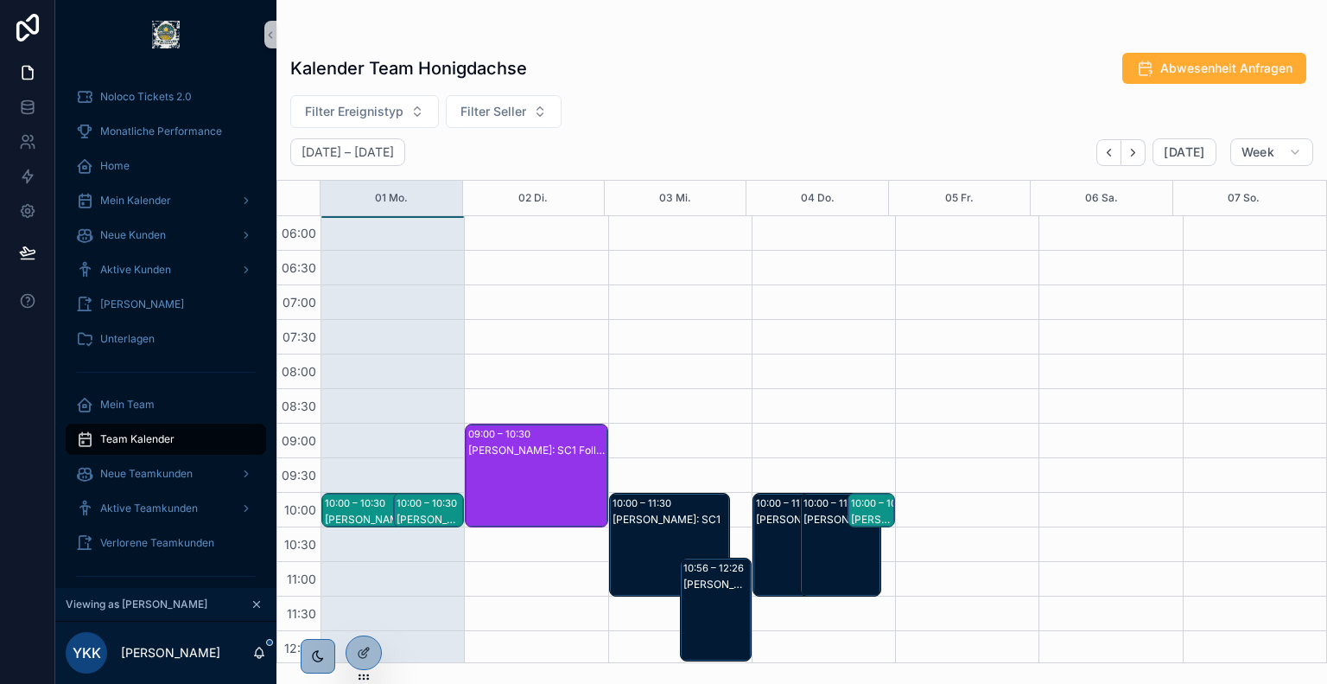
click at [658, 97] on div "Filter Ereignistyp Filter Seller" at bounding box center [802, 111] width 1051 height 33
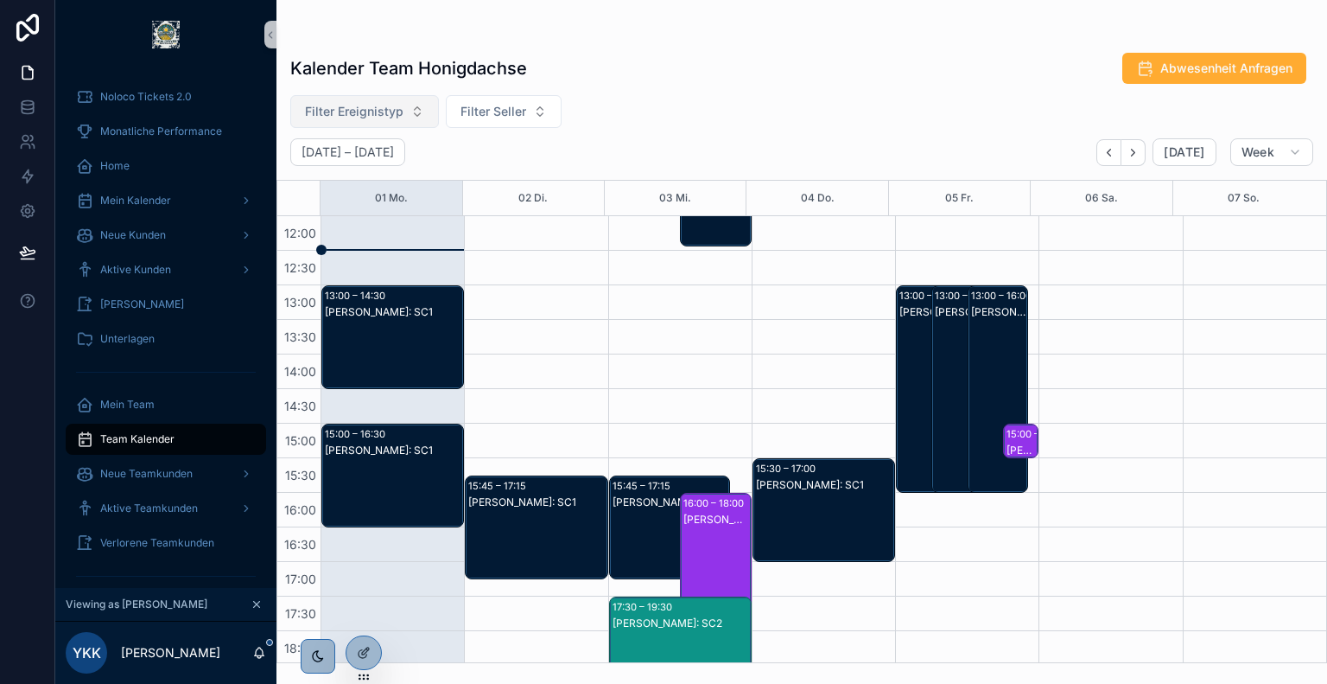
click at [387, 111] on span "Filter Ereignistyp" at bounding box center [354, 111] width 99 height 17
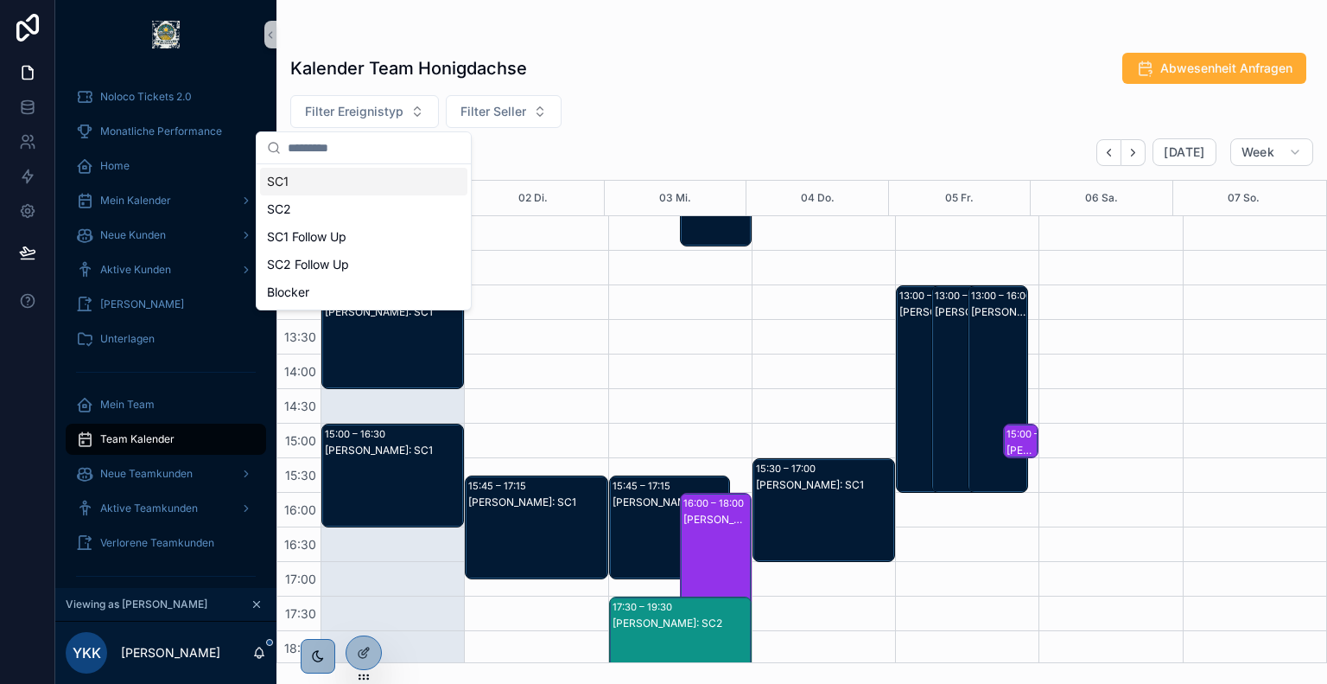
click at [356, 182] on div "SC1" at bounding box center [363, 182] width 207 height 28
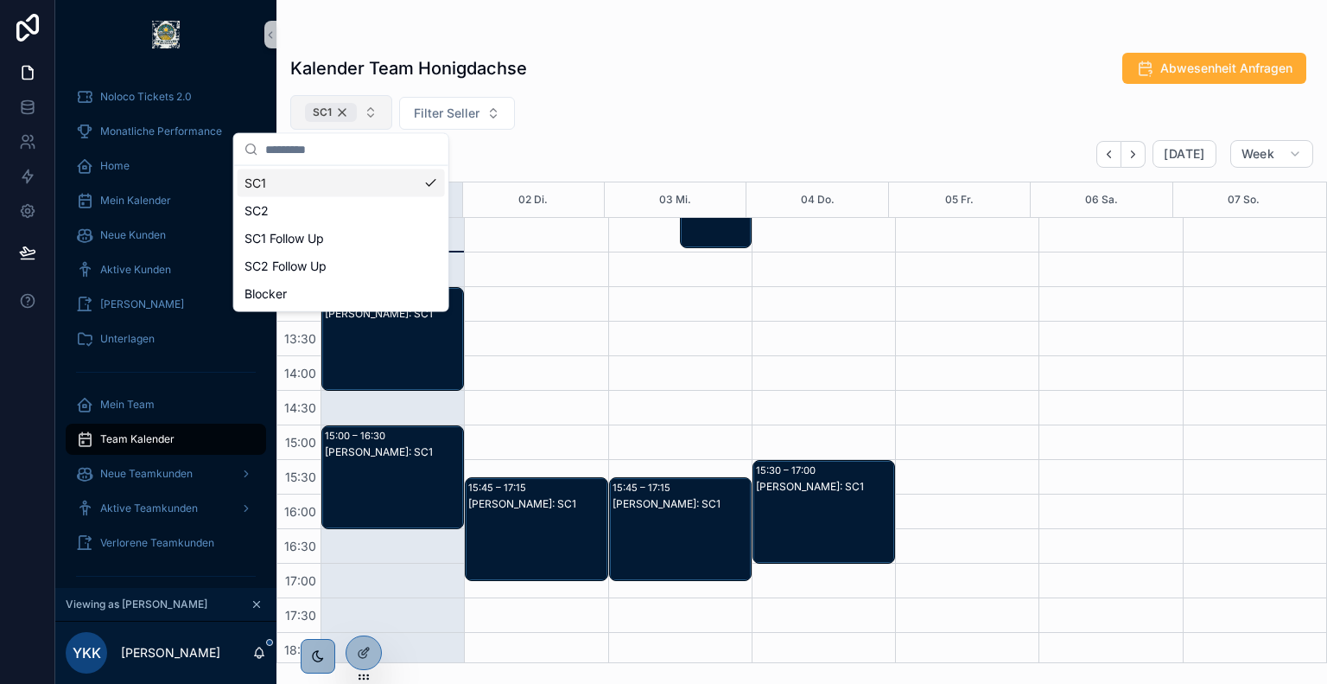
click at [340, 116] on div "SC1" at bounding box center [331, 112] width 52 height 19
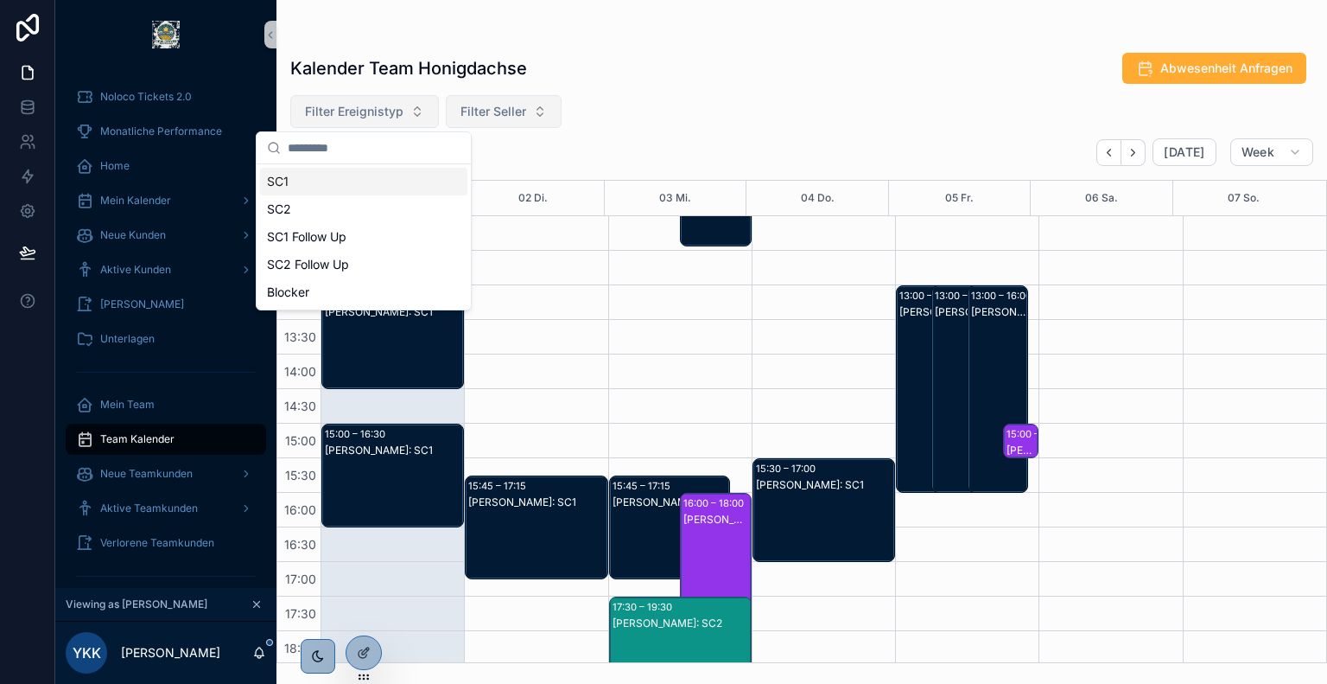
click at [493, 120] on button "Filter Seller" at bounding box center [504, 111] width 116 height 33
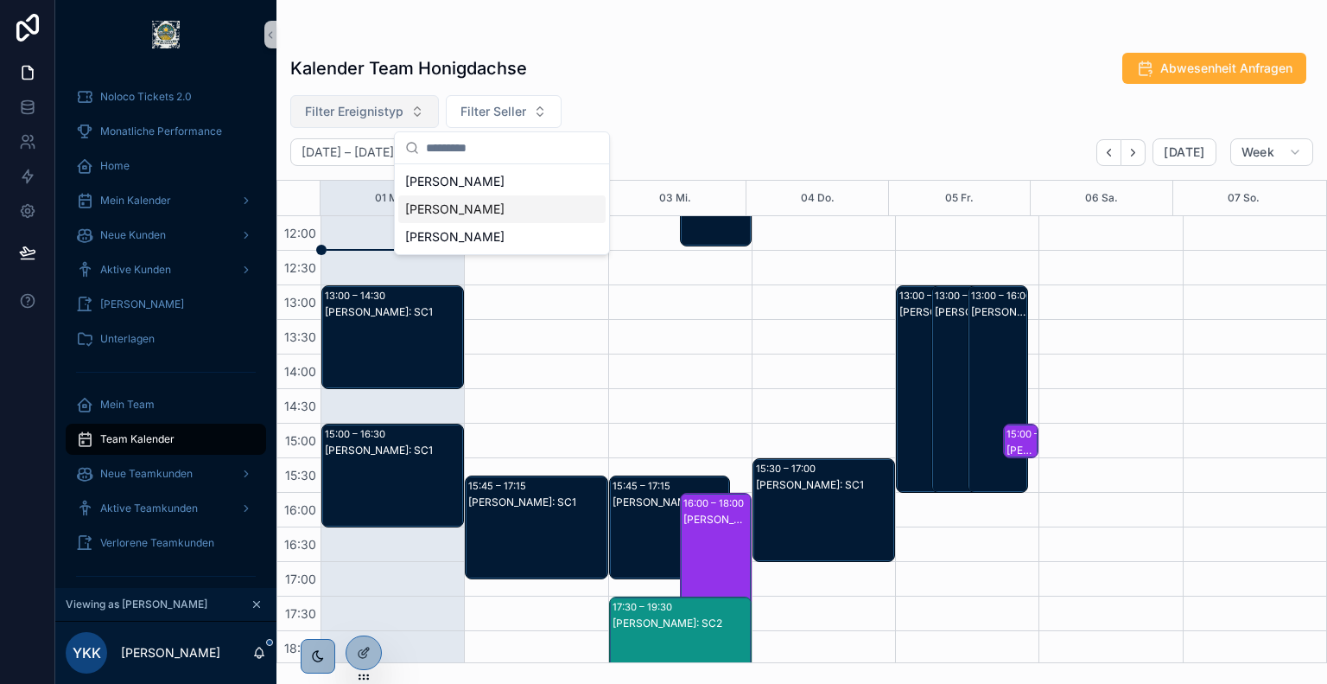
click at [491, 206] on div "[PERSON_NAME]" at bounding box center [501, 209] width 207 height 28
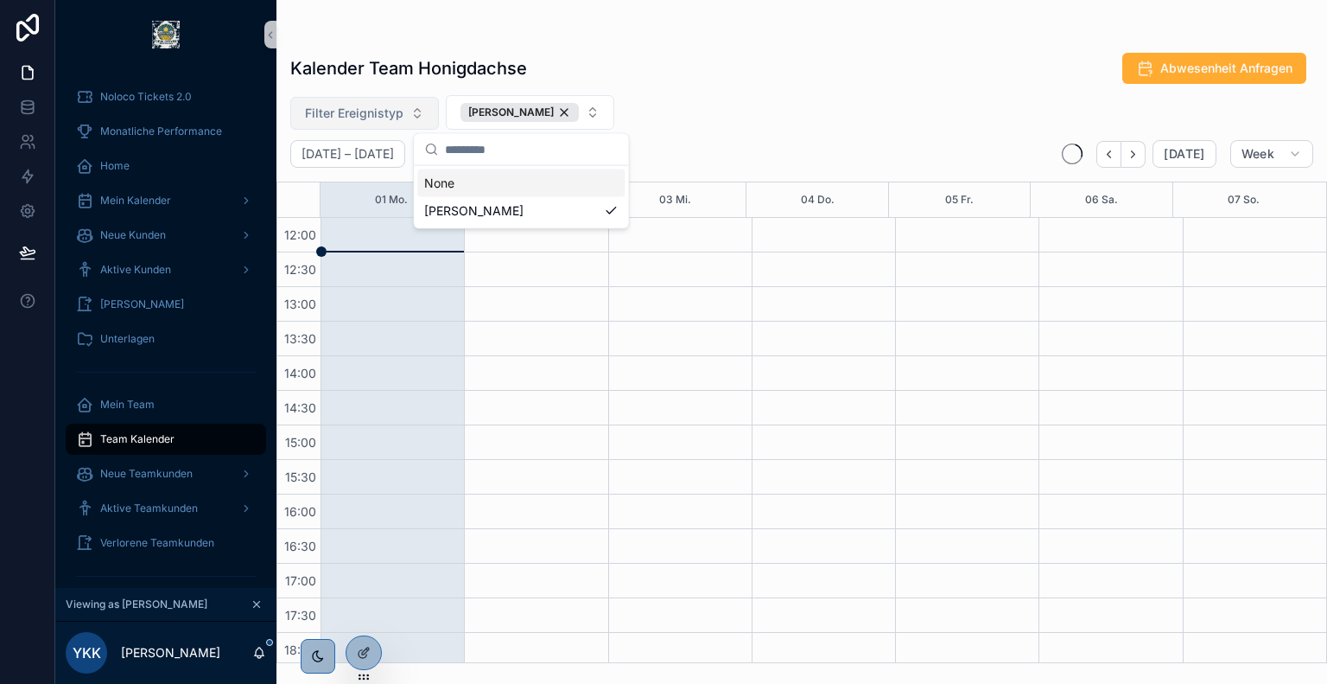
click at [714, 117] on div "Filter Ereignistyp [PERSON_NAME]" at bounding box center [802, 112] width 1051 height 35
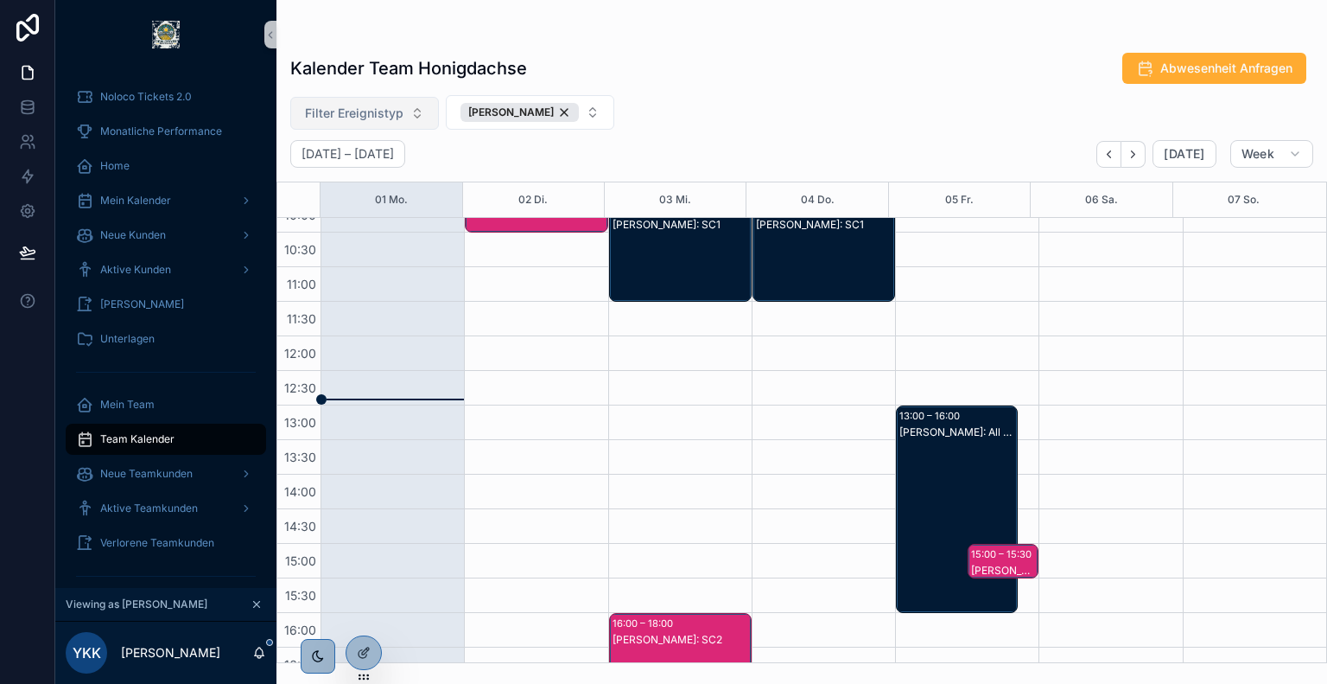
scroll to position [296, 0]
click at [365, 614] on icon at bounding box center [364, 615] width 14 height 14
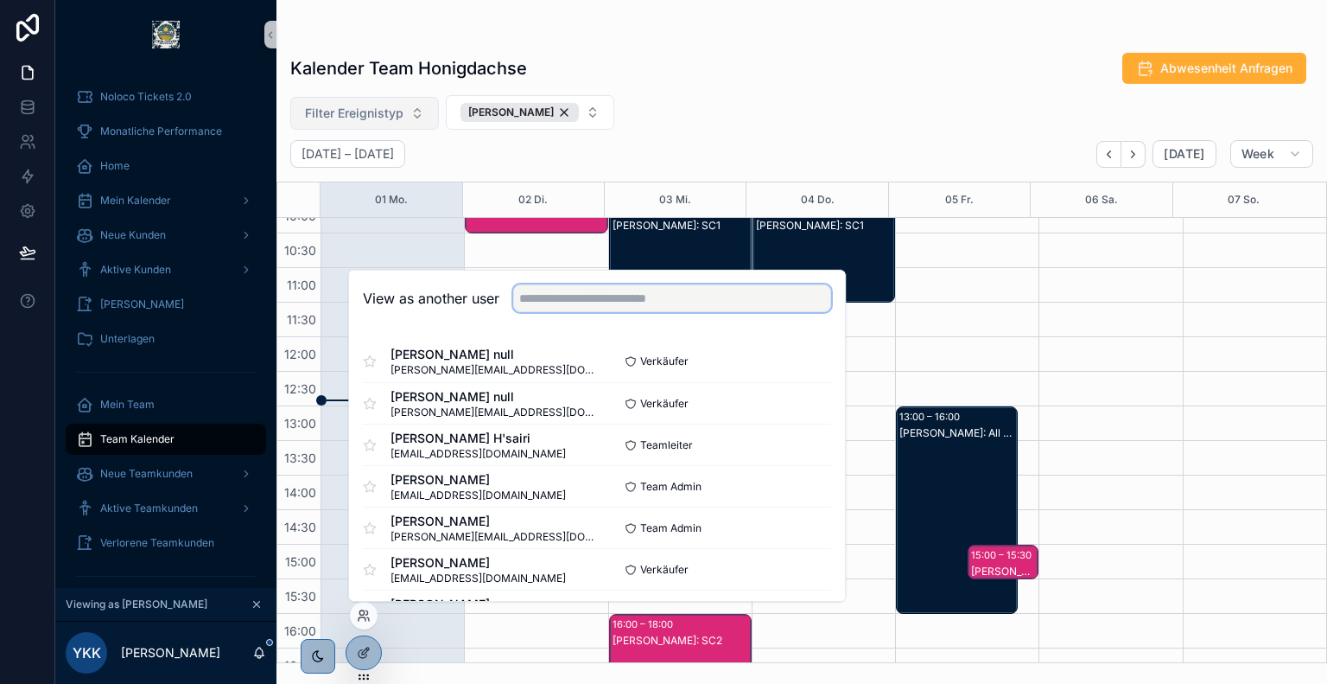
click at [658, 304] on input "text" at bounding box center [672, 298] width 318 height 28
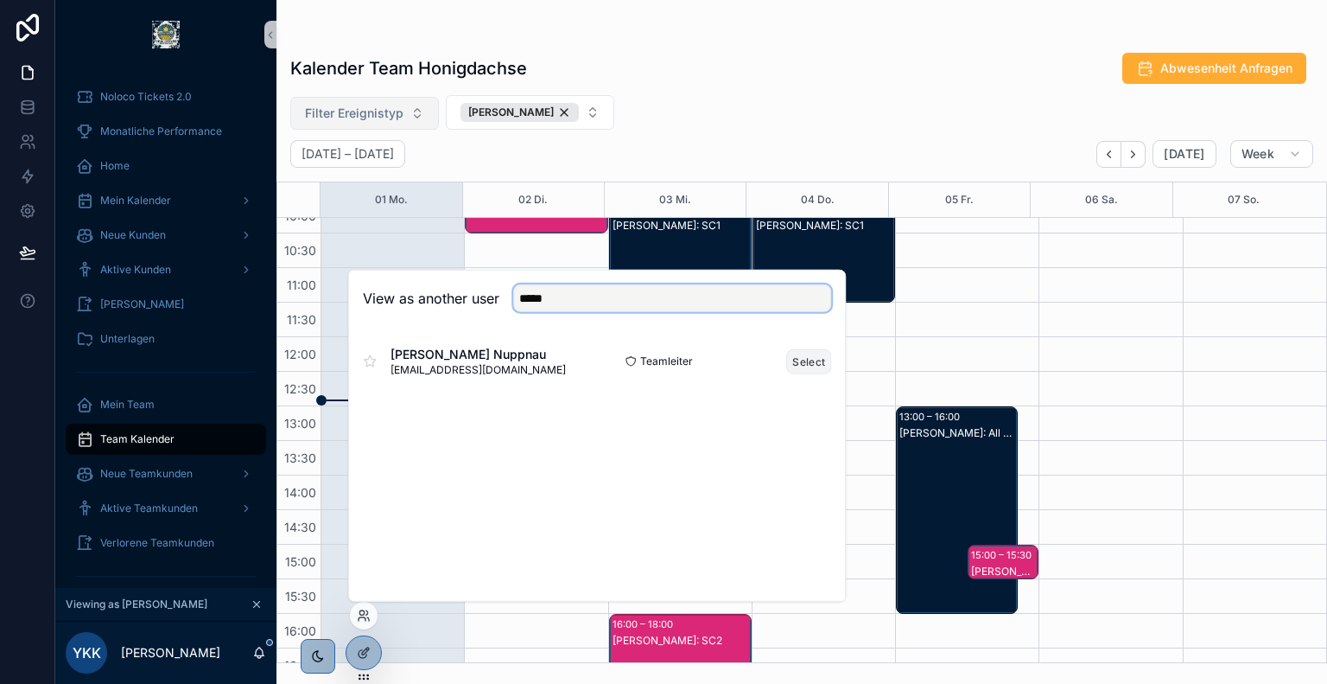
type input "*****"
click at [806, 360] on button "Select" at bounding box center [808, 360] width 45 height 25
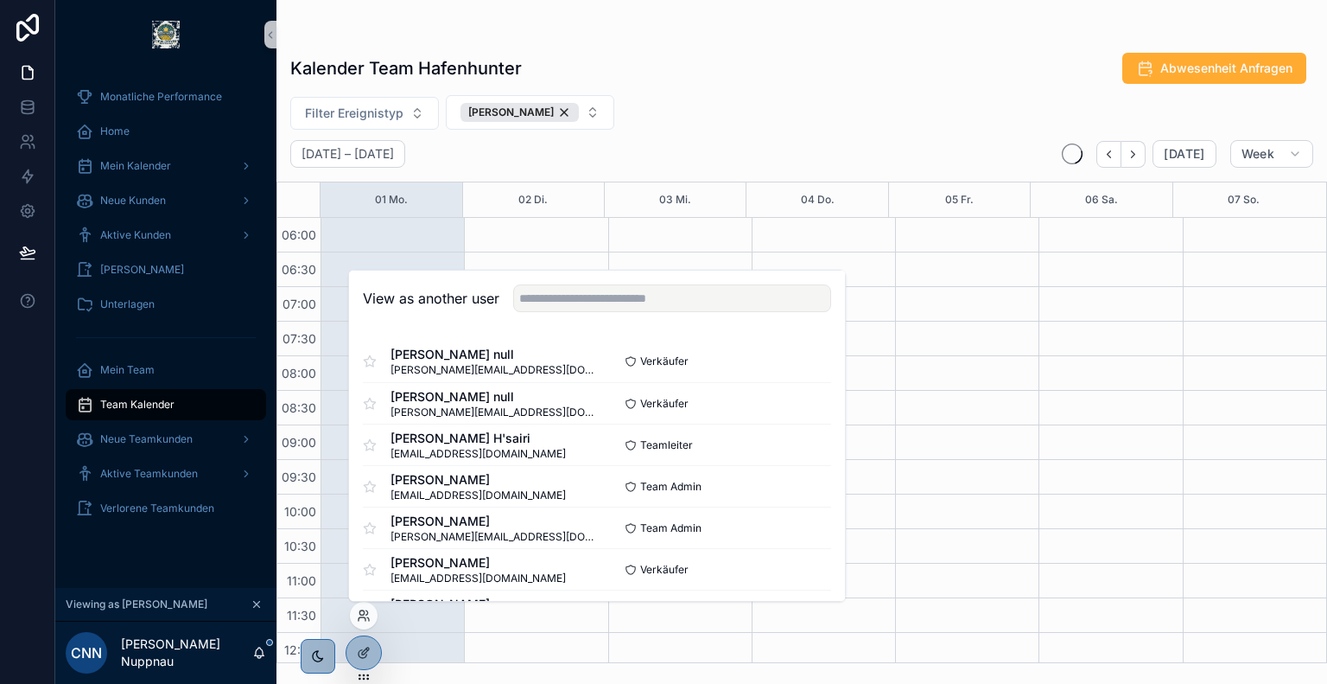
scroll to position [415, 0]
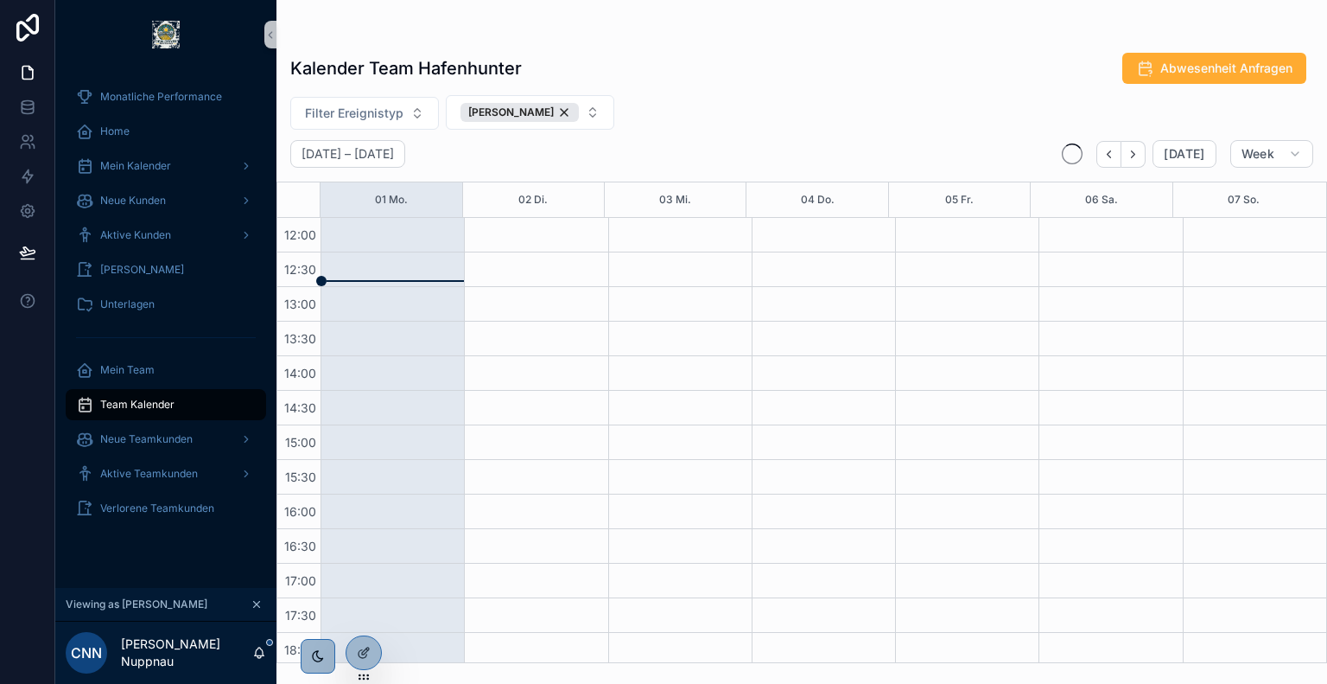
click at [735, 97] on div "Filter Ereignistyp [PERSON_NAME]" at bounding box center [802, 112] width 1051 height 35
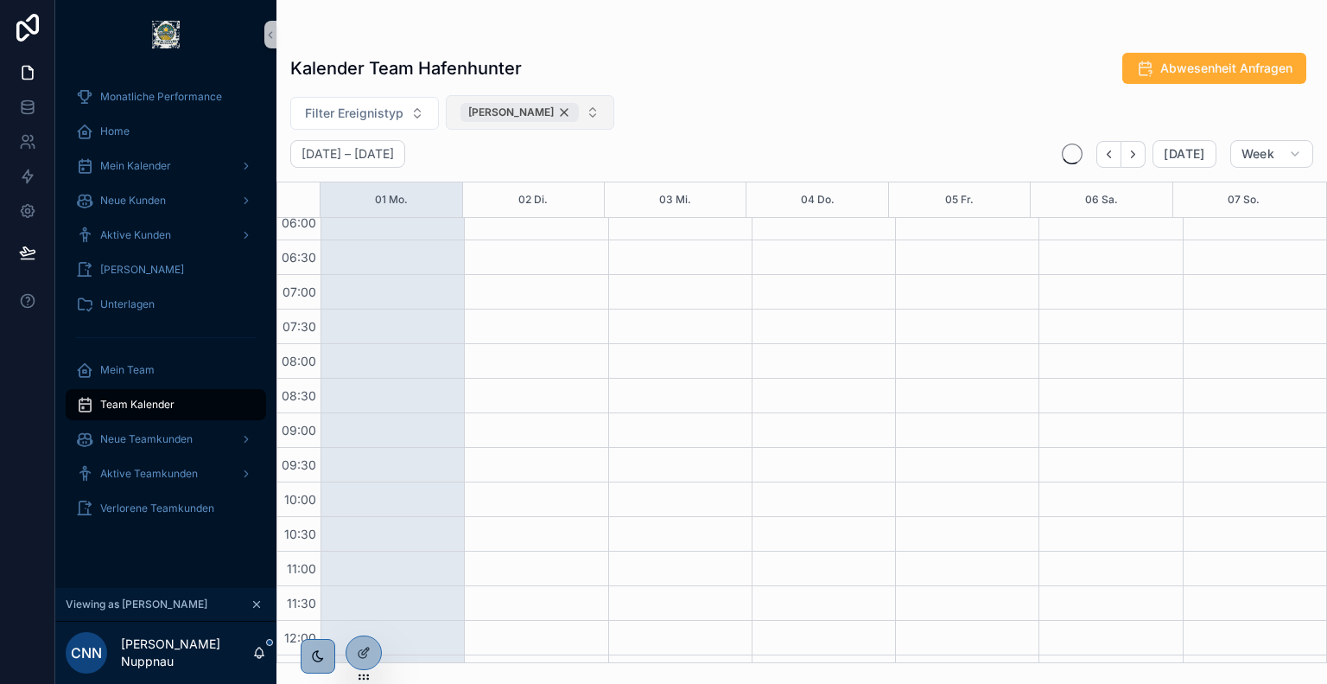
click at [545, 113] on div "[PERSON_NAME]" at bounding box center [520, 112] width 118 height 19
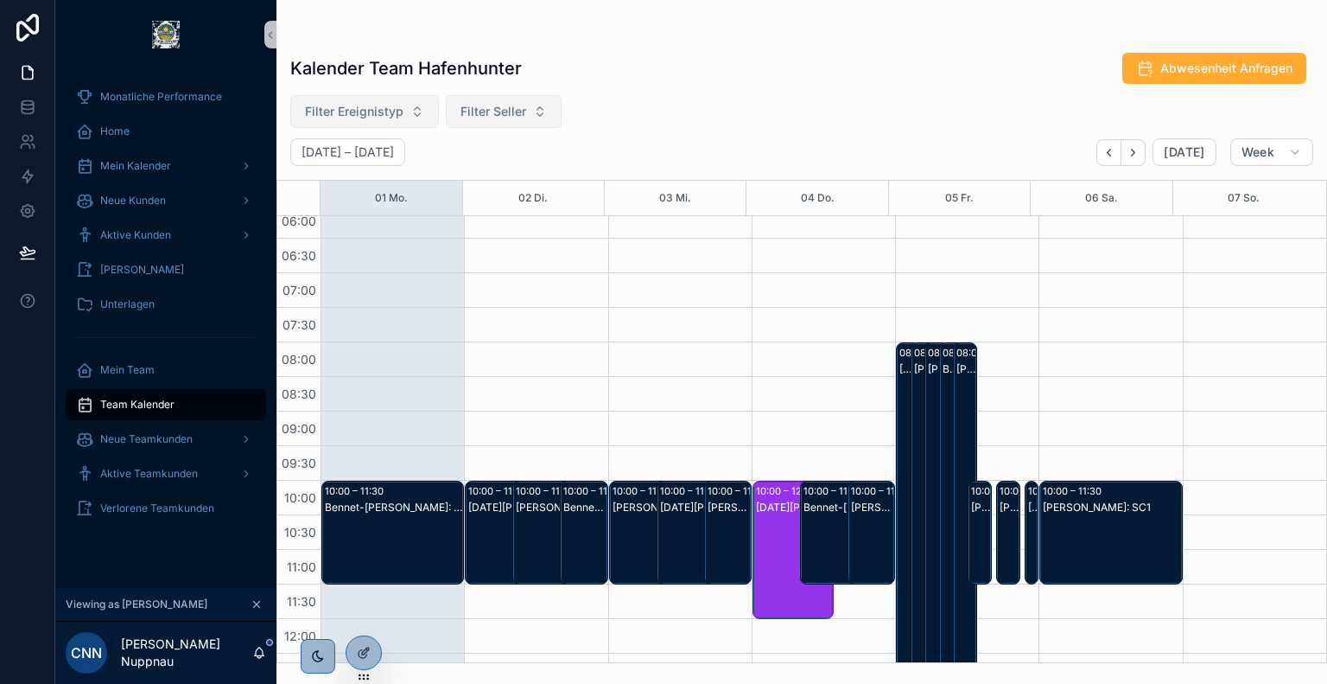
click at [378, 116] on span "Filter Ereignistyp" at bounding box center [354, 111] width 99 height 17
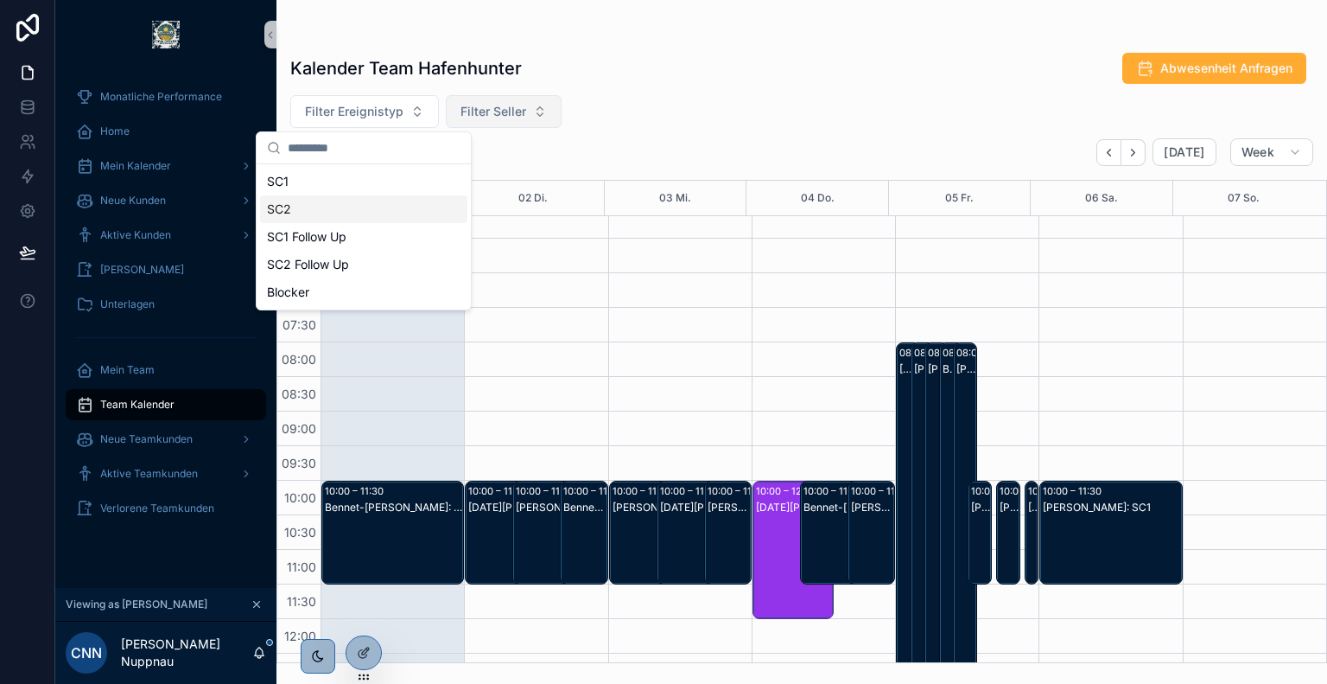
click at [339, 202] on div "SC2" at bounding box center [363, 209] width 207 height 28
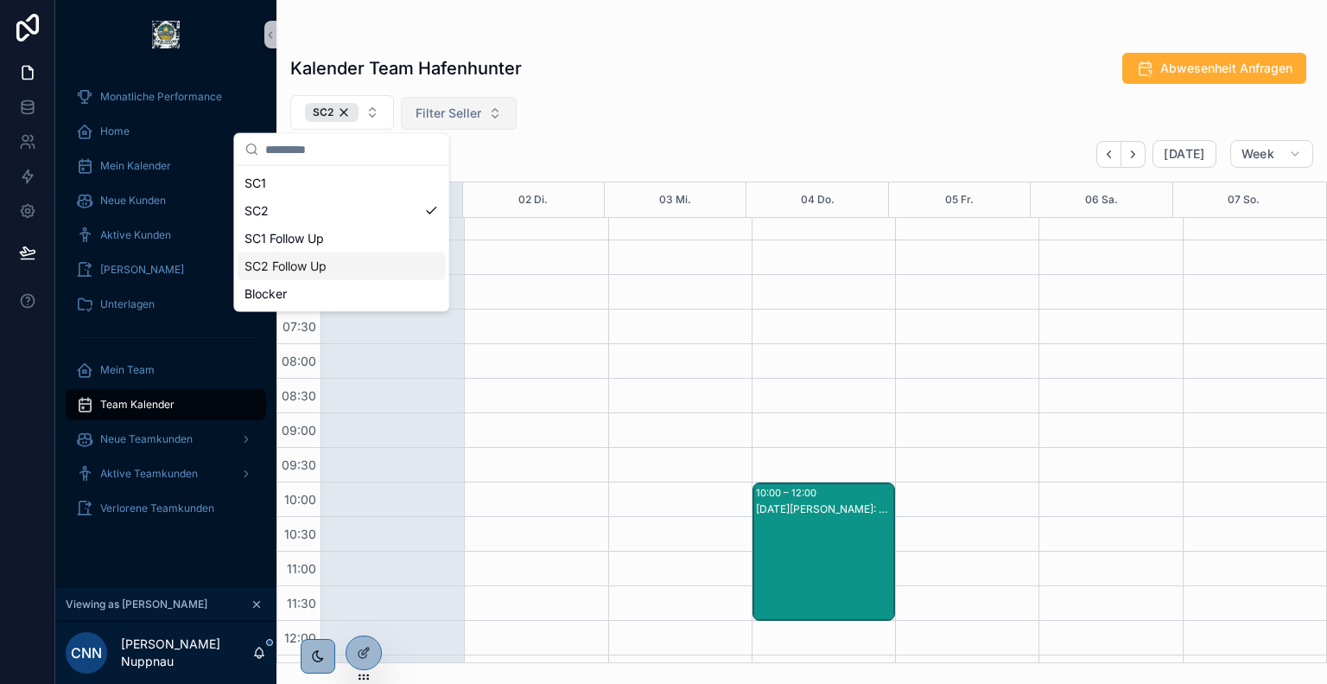
click at [352, 262] on div "SC2 Follow Up" at bounding box center [341, 266] width 207 height 28
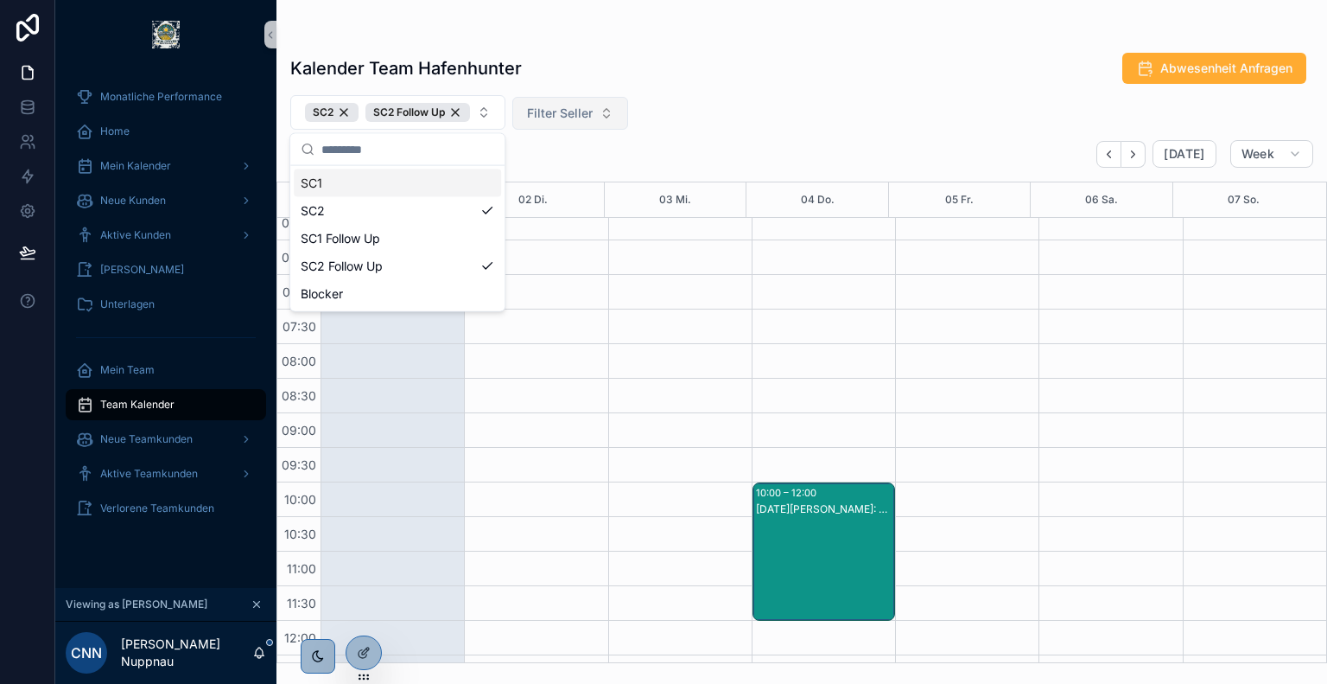
click at [726, 124] on div "SC2 SC2 Follow Up Filter Seller" at bounding box center [802, 112] width 1051 height 35
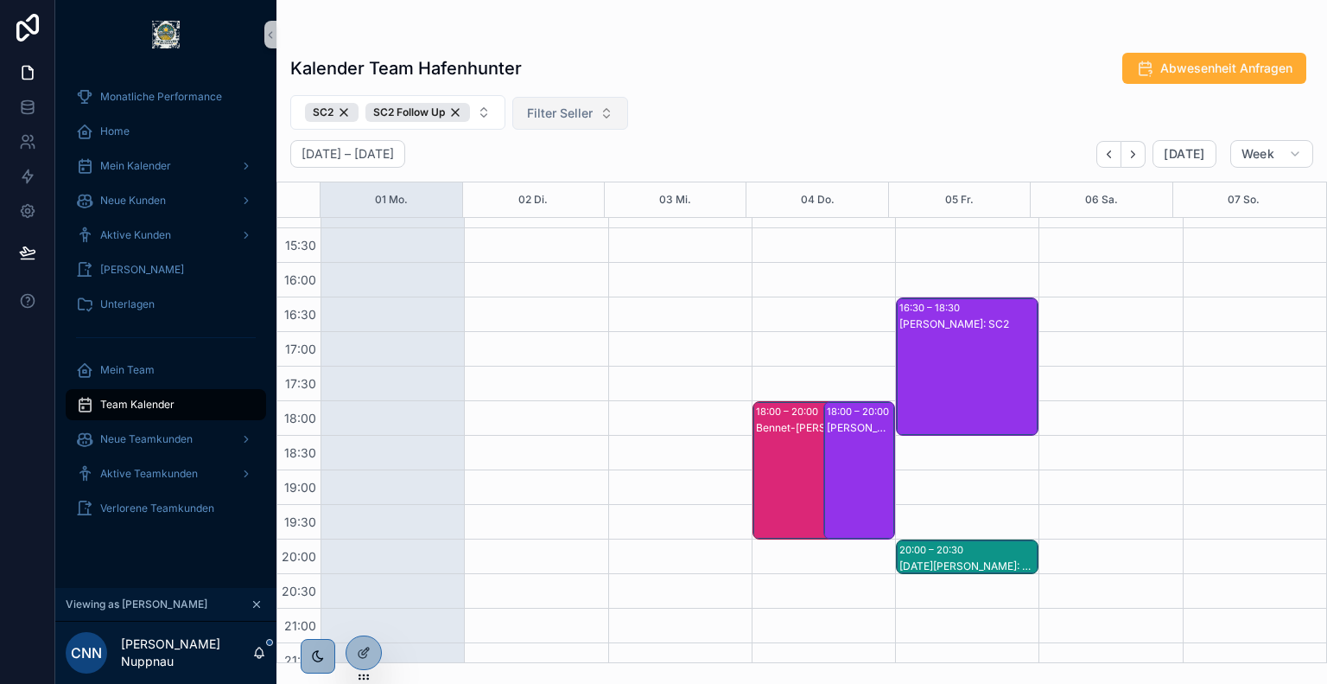
scroll to position [660, 0]
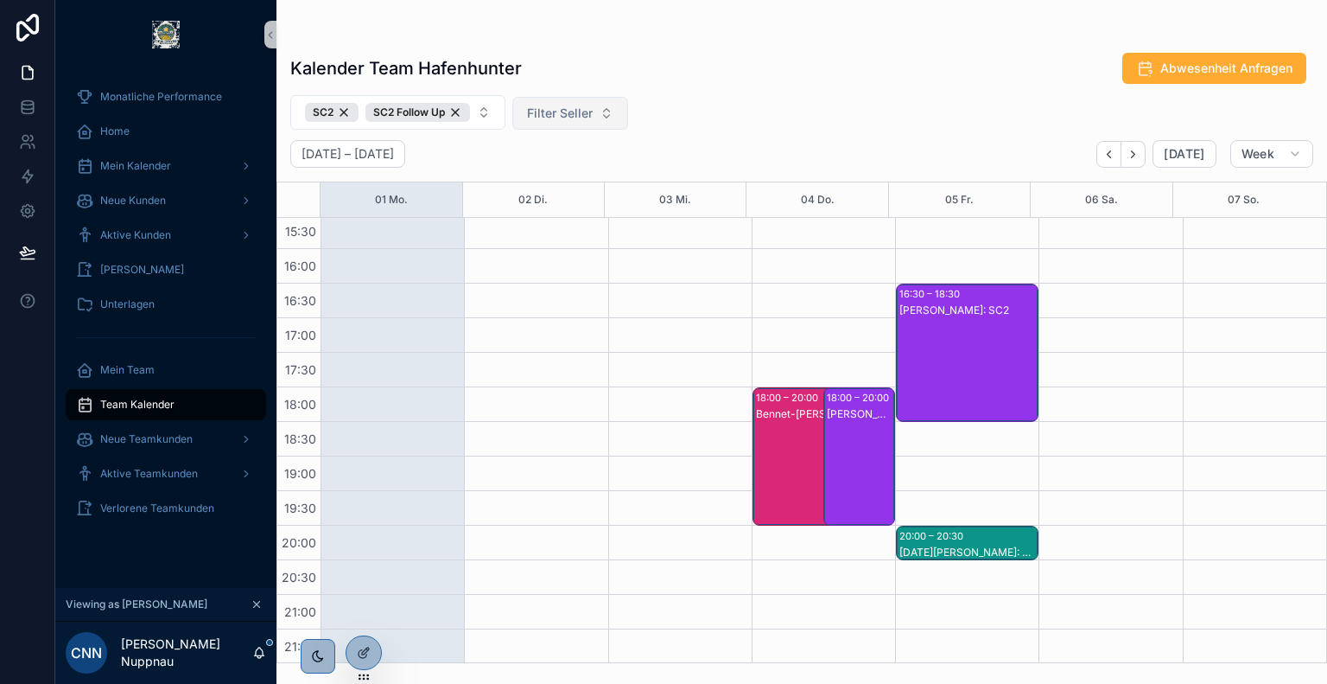
click at [768, 414] on div "Bennet-[PERSON_NAME]: SC2" at bounding box center [814, 414] width 116 height 14
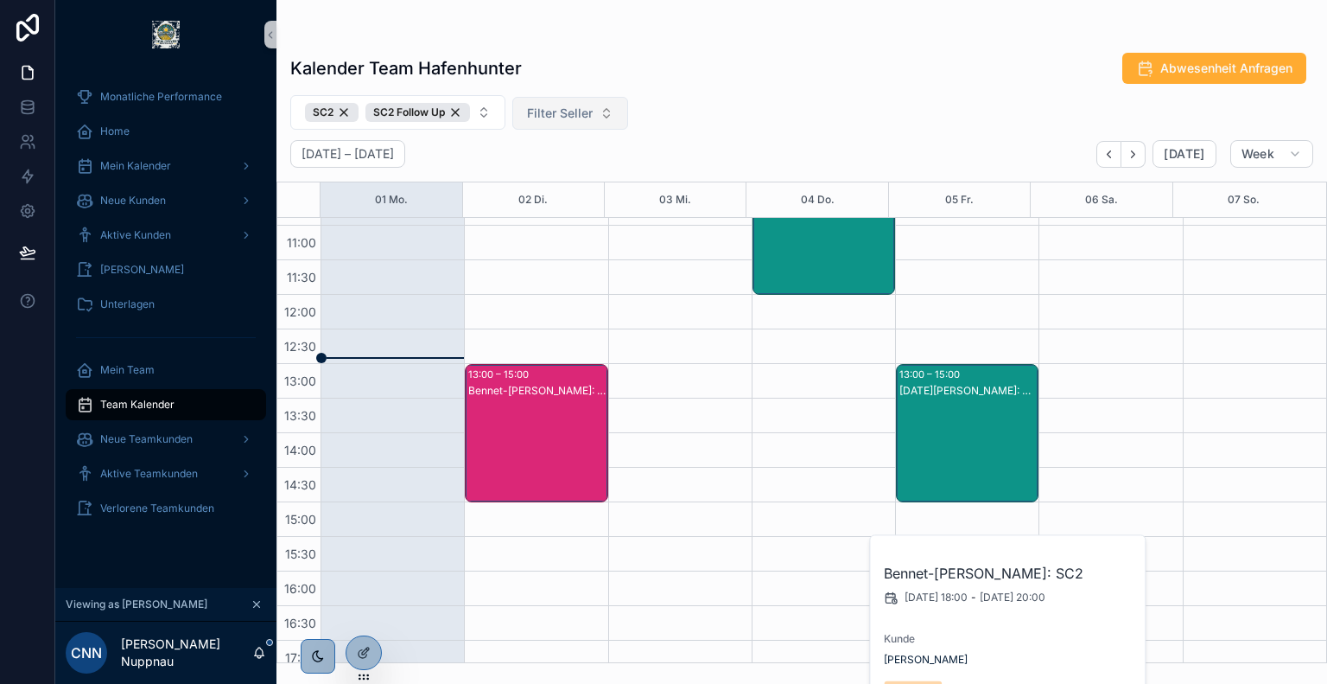
scroll to position [336, 0]
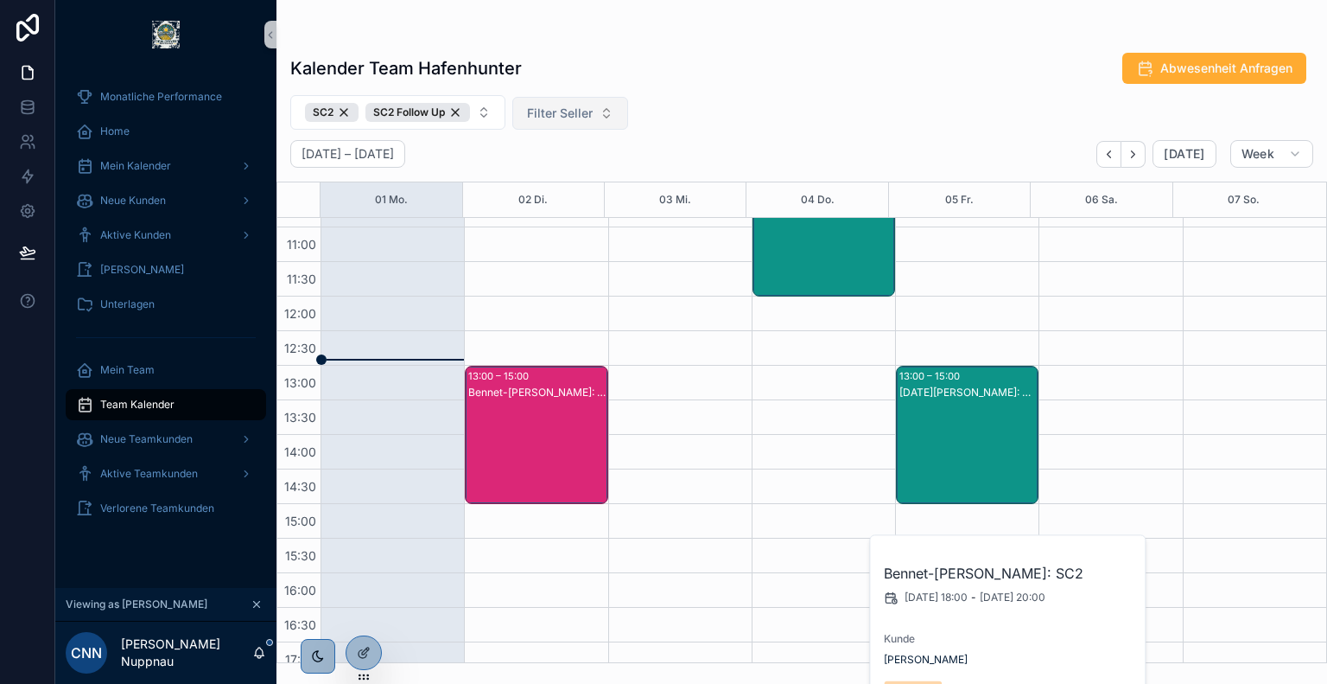
click at [560, 409] on div "Bennet-[PERSON_NAME]: SC2" at bounding box center [536, 452] width 137 height 135
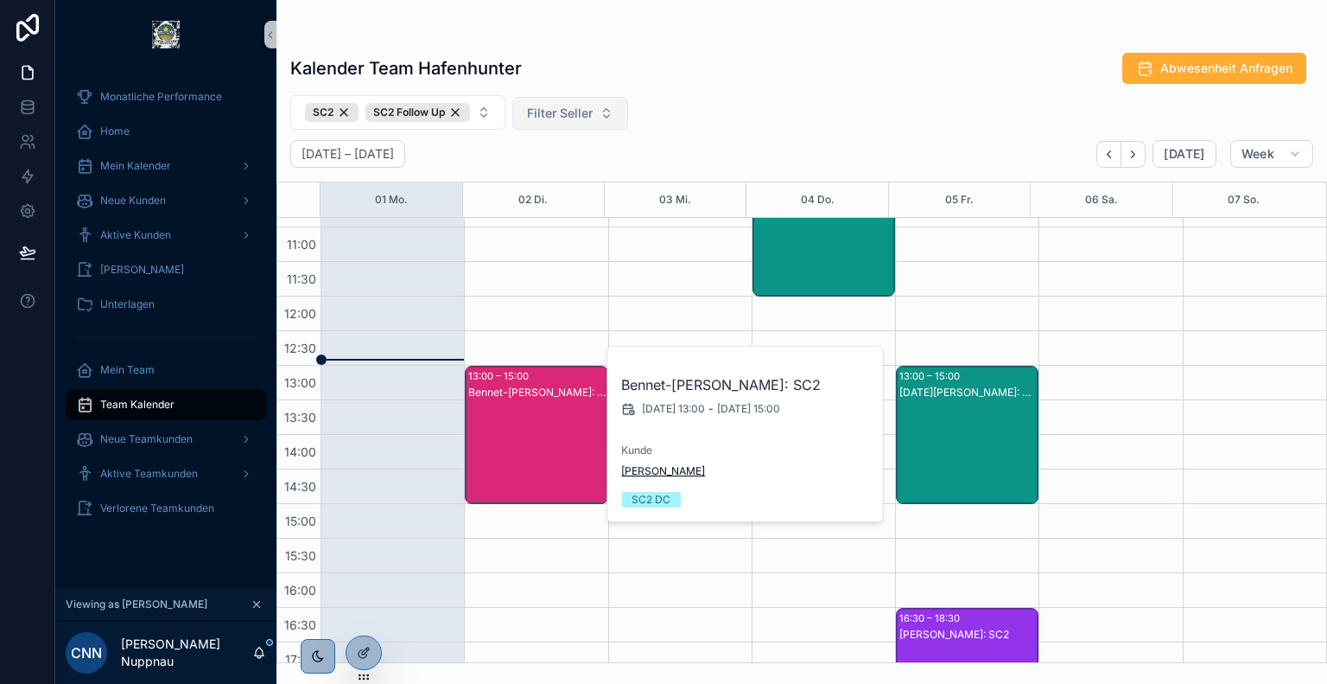
click at [656, 474] on span "[PERSON_NAME]" at bounding box center [663, 471] width 84 height 14
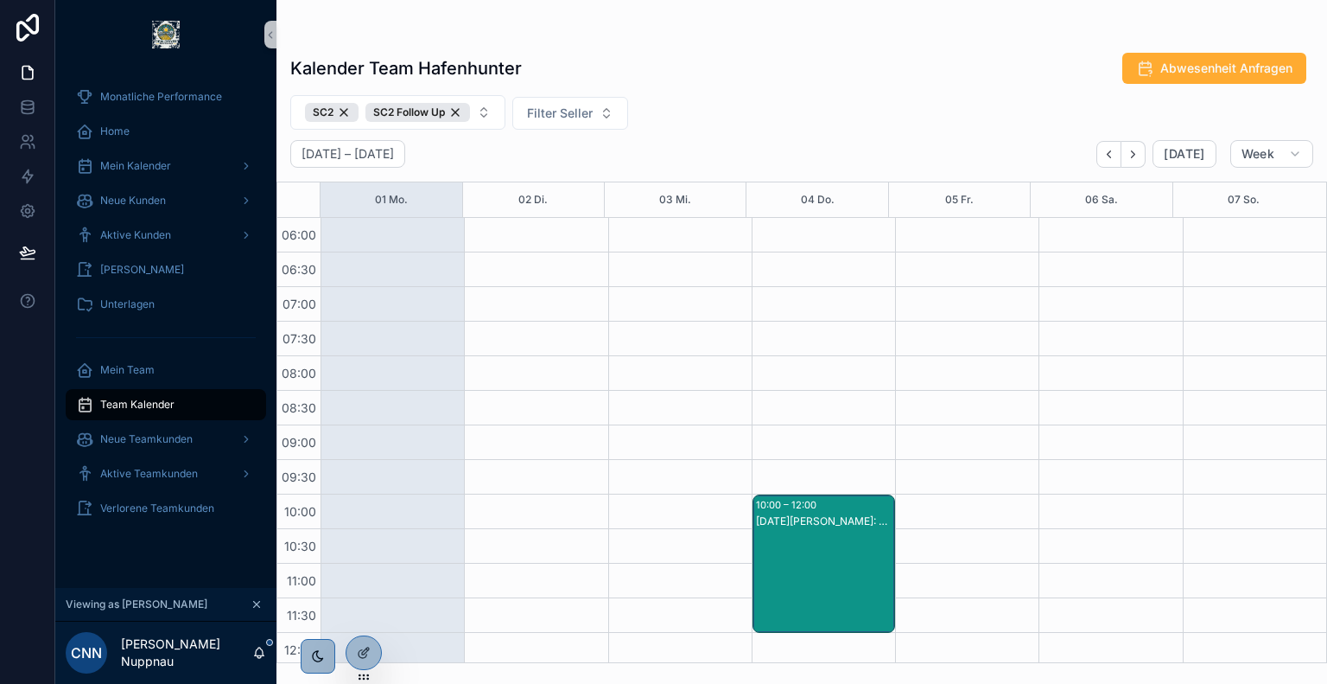
scroll to position [660, 0]
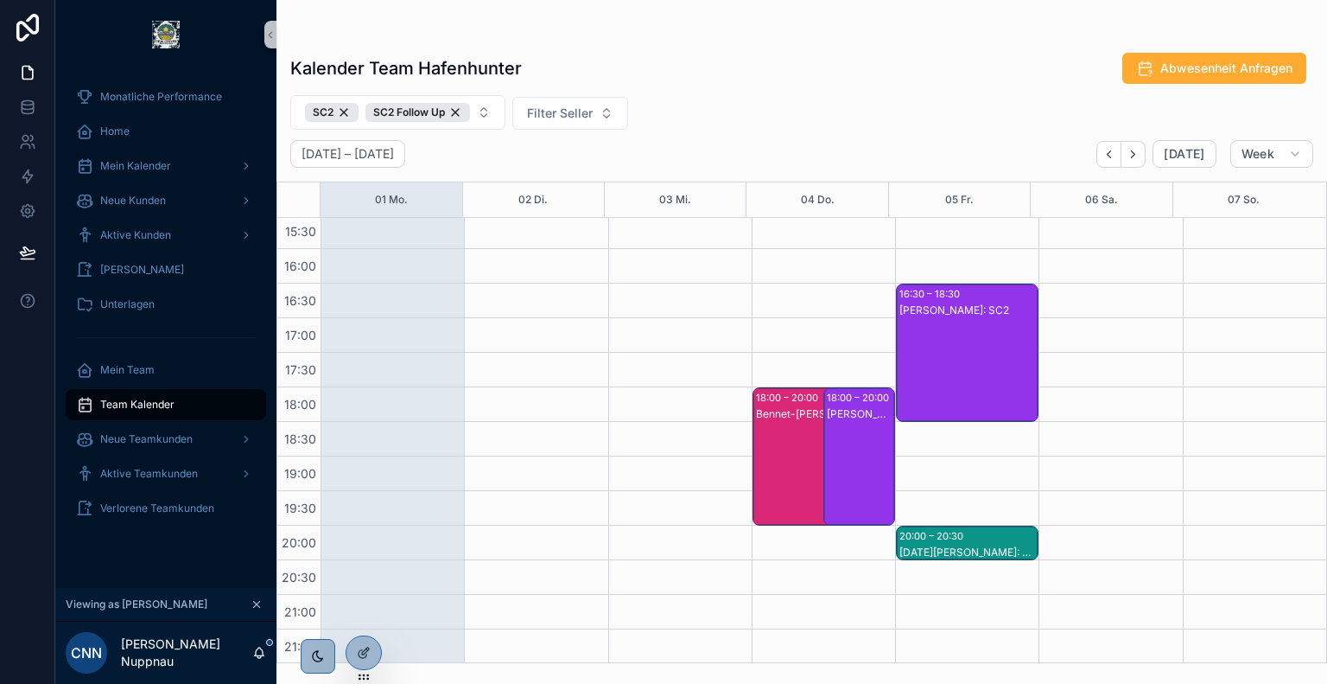
click at [930, 538] on div "20:00 – 20:30" at bounding box center [934, 535] width 68 height 17
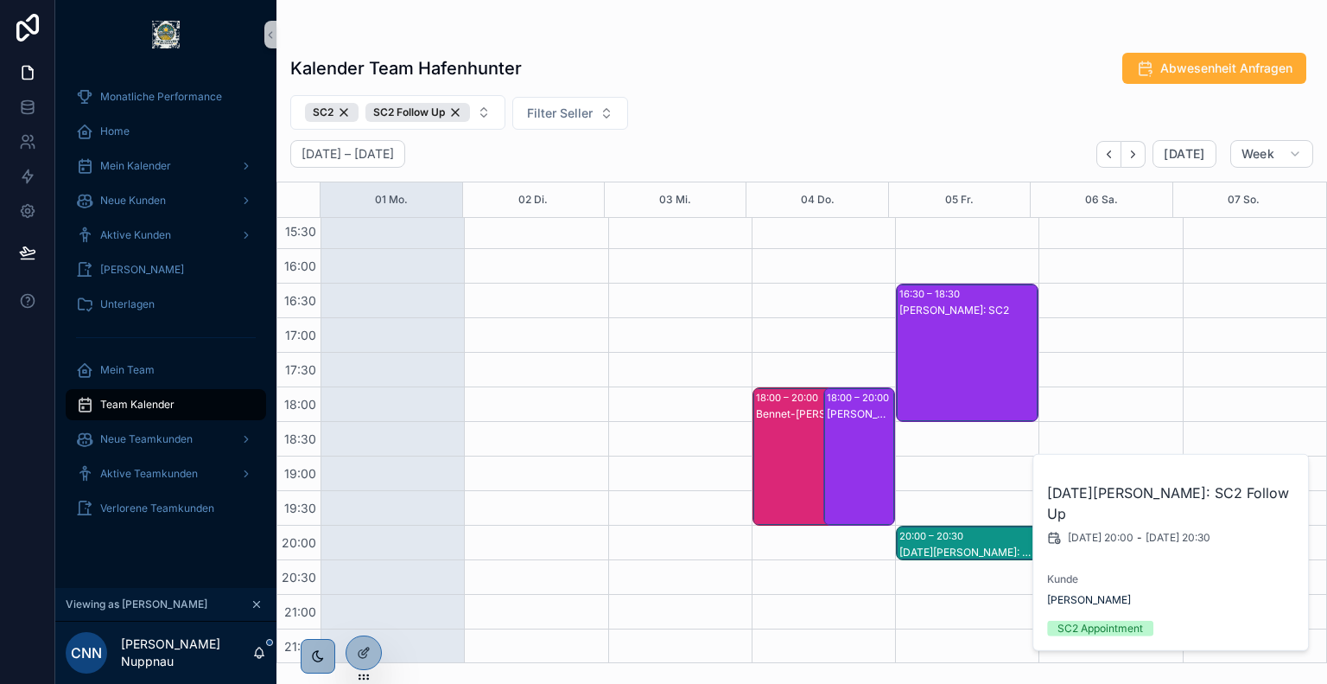
click at [806, 68] on div "Kalender Team Hafenhunter Abwesenheit Anfragen" at bounding box center [801, 68] width 1023 height 33
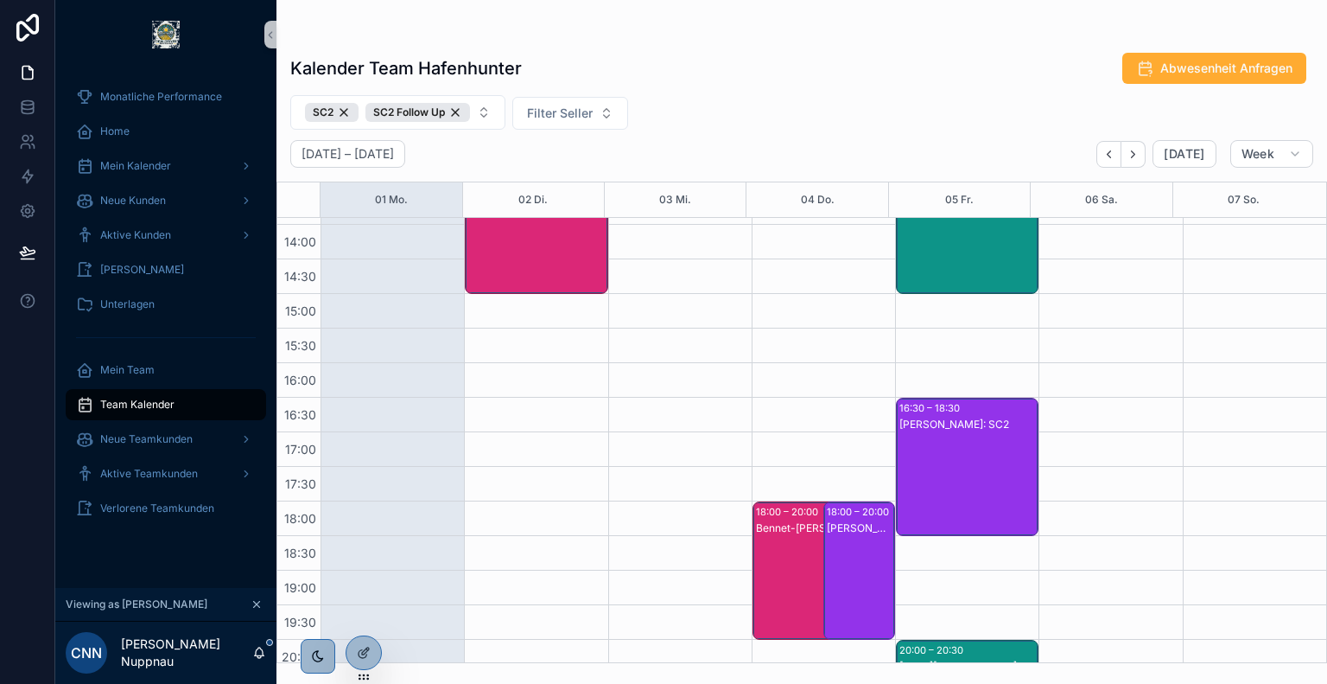
scroll to position [399, 0]
